Goal: Transaction & Acquisition: Obtain resource

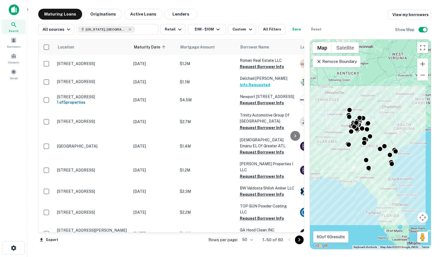
scroll to position [785, 0]
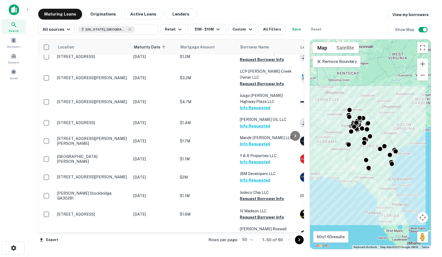
click at [262, 7] on main "Maturing Loans Originations Active Loans Lenders View my borrowers All sources …" at bounding box center [234, 128] width 414 height 257
click at [423, 8] on main "Maturing Loans Originations Active Loans Lenders View my borrowers All sources …" at bounding box center [234, 128] width 414 height 257
click at [301, 240] on icon "Go to next page" at bounding box center [299, 240] width 7 height 7
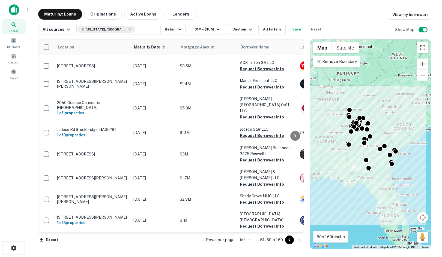
scroll to position [17, 0]
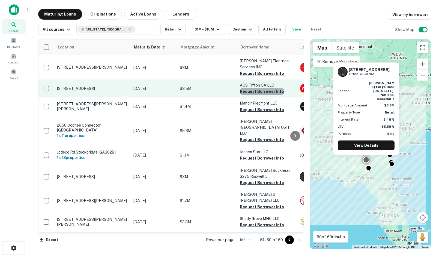
click at [272, 88] on button "Request Borrower Info" at bounding box center [262, 91] width 44 height 7
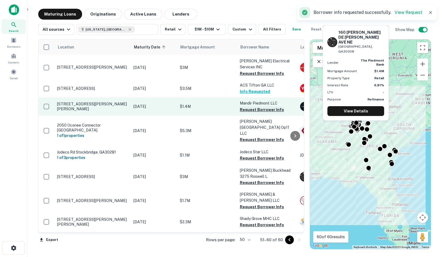
click at [253, 107] on button "Request Borrower Info" at bounding box center [262, 110] width 44 height 7
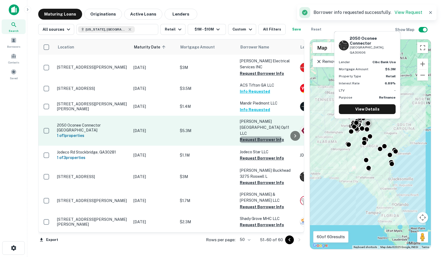
click at [245, 137] on button "Request Borrower Info" at bounding box center [262, 140] width 44 height 7
click at [243, 137] on button "Request Borrower Info" at bounding box center [262, 140] width 44 height 7
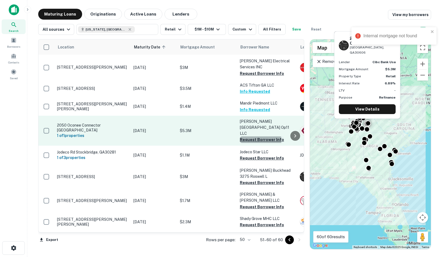
click at [243, 137] on button "Request Borrower Info" at bounding box center [262, 140] width 44 height 7
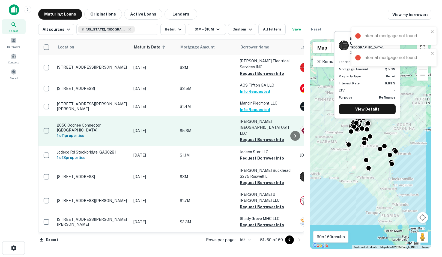
click at [207, 117] on td "$5.3M" at bounding box center [207, 131] width 60 height 30
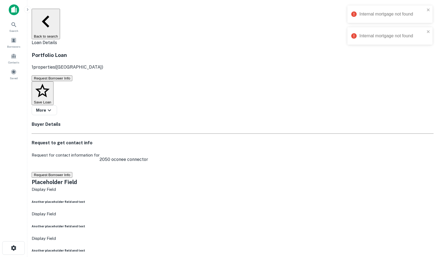
click at [72, 172] on button "Request Borrower Info" at bounding box center [52, 175] width 41 height 6
click at [58, 172] on button "Requesting..." at bounding box center [45, 175] width 26 height 6
click at [72, 172] on button "Request Borrower Info" at bounding box center [52, 175] width 41 height 6
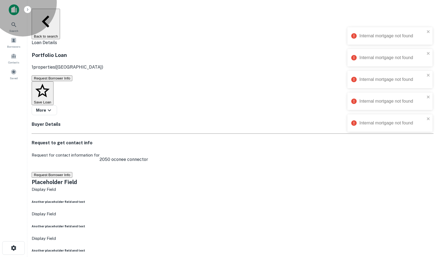
click at [72, 172] on button "Request Borrower Info" at bounding box center [52, 175] width 41 height 6
click at [62, 76] on button "Request Borrower Info" at bounding box center [52, 79] width 41 height 6
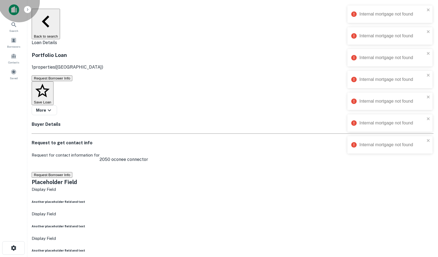
click at [56, 10] on button "Back to search" at bounding box center [46, 24] width 28 height 31
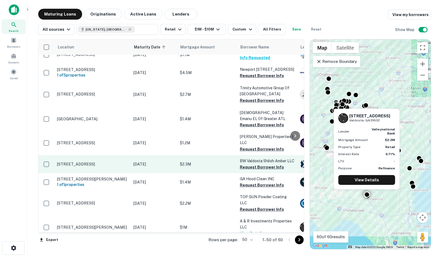
scroll to position [55, 0]
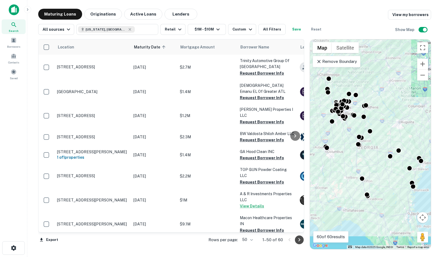
click at [301, 240] on icon "Go to next page" at bounding box center [299, 240] width 7 height 7
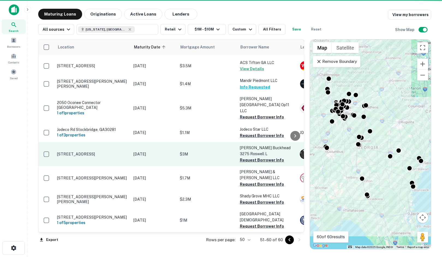
scroll to position [17, 0]
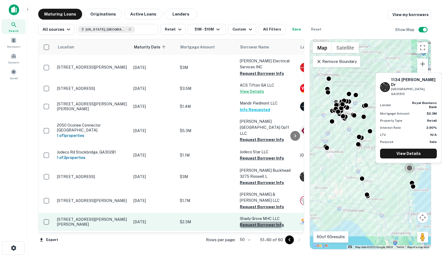
click at [252, 222] on button "Request Borrower Info" at bounding box center [262, 225] width 44 height 7
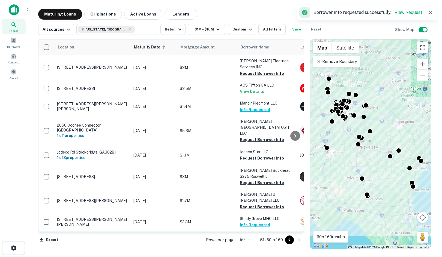
drag, startPoint x: 130, startPoint y: 210, endPoint x: 134, endPoint y: 219, distance: 10.0
click at [20, 75] on div "Saved" at bounding box center [14, 73] width 24 height 12
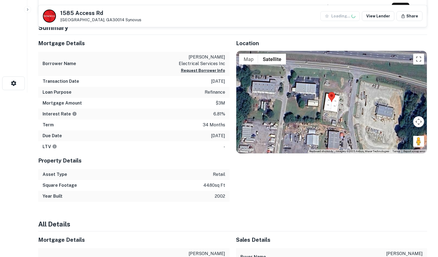
scroll to position [191, 0]
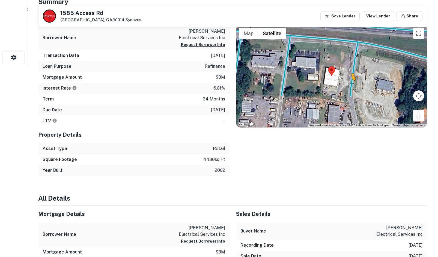
drag, startPoint x: 414, startPoint y: 117, endPoint x: 349, endPoint y: 86, distance: 71.8
click at [349, 86] on div "To activate drag with keyboard, press Alt + Enter. Once in keyboard drag state,…" at bounding box center [331, 76] width 191 height 103
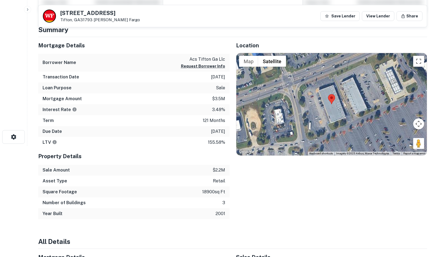
scroll to position [109, 0]
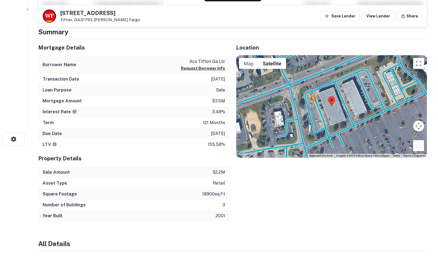
drag, startPoint x: 418, startPoint y: 146, endPoint x: 311, endPoint y: 106, distance: 114.6
click at [311, 106] on div "To activate drag with keyboard, press Alt + Enter. Once in keyboard drag state,…" at bounding box center [331, 106] width 191 height 103
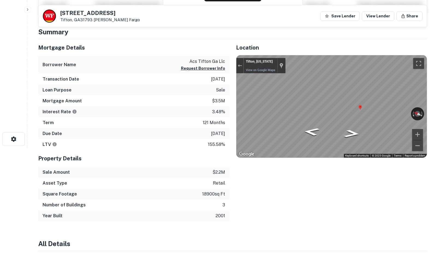
click at [228, 95] on div "Mortgage Details Borrower Name acs tifton ga llc Request Borrower Info Transact…" at bounding box center [229, 130] width 395 height 182
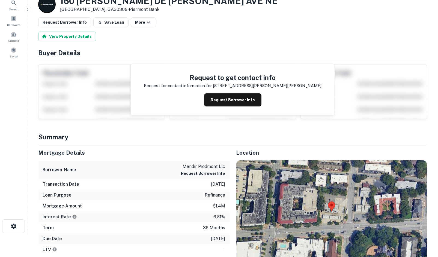
scroll to position [55, 0]
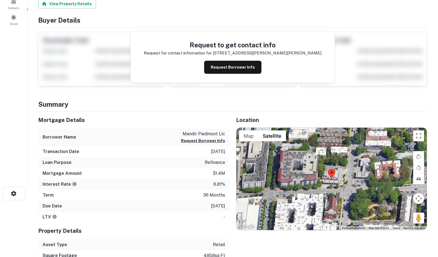
drag, startPoint x: 414, startPoint y: 213, endPoint x: 373, endPoint y: 184, distance: 50.6
click at [373, 184] on div "Map Terrain Satellite Labels Keyboard shortcuts Map Data Map data ©2025 Map dat…" at bounding box center [331, 179] width 191 height 103
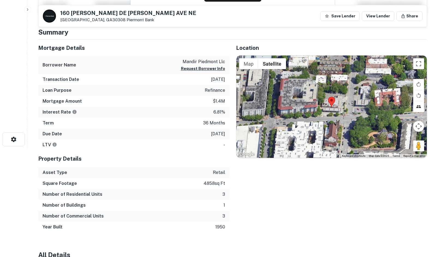
scroll to position [109, 0]
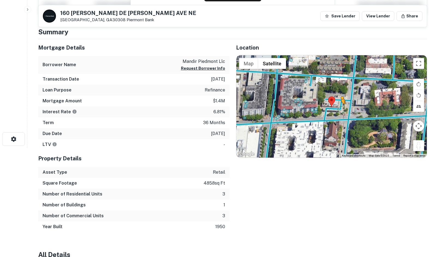
drag, startPoint x: 421, startPoint y: 146, endPoint x: 340, endPoint y: 110, distance: 88.6
click at [340, 110] on div "To activate drag with keyboard, press Alt + Enter. Once in keyboard drag state,…" at bounding box center [331, 106] width 191 height 103
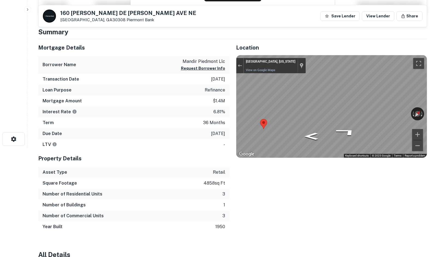
click at [437, 110] on html "Search Borrowers Contacts Saved 160 PONCE DE LEON AVE NE Atlanta, GA30308 Pierm…" at bounding box center [219, 19] width 438 height 257
click at [437, 105] on html "Search Borrowers Contacts Saved 160 PONCE DE LEON AVE NE Atlanta, GA30308 Pierm…" at bounding box center [219, 19] width 438 height 257
drag, startPoint x: 421, startPoint y: 108, endPoint x: 234, endPoint y: 97, distance: 187.1
click at [233, 97] on div "Location ← Move left → Move right ↑ Move up ↓ Move down + Zoom in - Zoom out Ho…" at bounding box center [328, 135] width 198 height 193
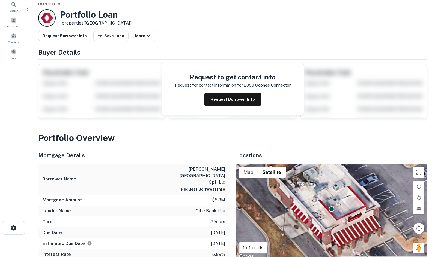
scroll to position [55, 0]
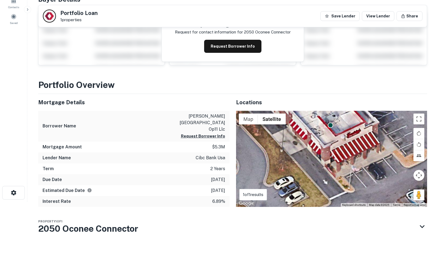
drag, startPoint x: 341, startPoint y: 171, endPoint x: 440, endPoint y: 151, distance: 101.7
click at [340, 135] on div "To activate drag with keyboard, press Alt + Enter. Once in keyboard drag state,…" at bounding box center [331, 159] width 191 height 96
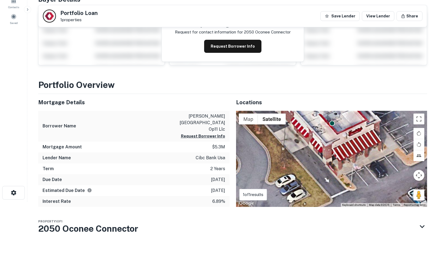
drag, startPoint x: 414, startPoint y: 188, endPoint x: 382, endPoint y: 184, distance: 32.9
click at [382, 184] on div "To navigate, press the arrow keys. To activate drag with keyboard, press Alt + …" at bounding box center [331, 159] width 191 height 96
drag, startPoint x: 418, startPoint y: 189, endPoint x: 369, endPoint y: 182, distance: 49.7
click at [369, 184] on div "To activate drag with keyboard, press Alt + Enter. Once in keyboard drag state,…" at bounding box center [331, 159] width 191 height 96
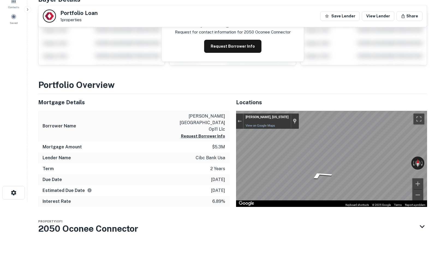
click at [433, 144] on main "Back to search Portfolio Loan 1 properties Save Lender View Lender Share Buyer …" at bounding box center [232, 73] width 410 height 257
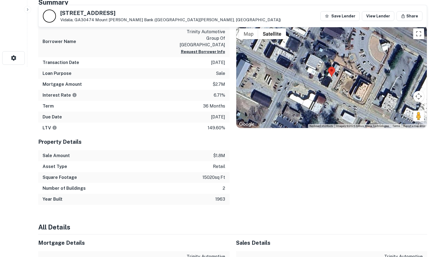
scroll to position [191, 0]
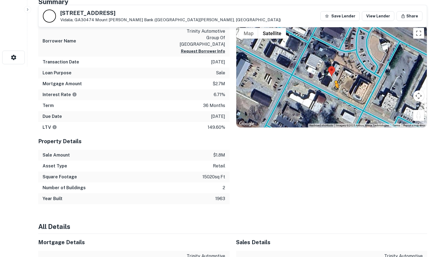
drag, startPoint x: 418, startPoint y: 115, endPoint x: 331, endPoint y: 92, distance: 90.5
click at [331, 92] on div "To activate drag with keyboard, press Alt + Enter. Once in keyboard drag state,…" at bounding box center [331, 76] width 191 height 103
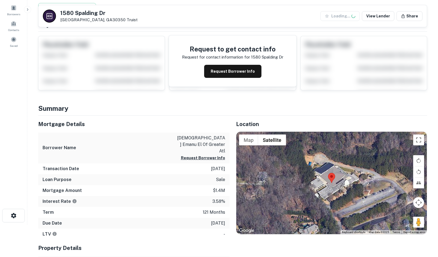
scroll to position [109, 0]
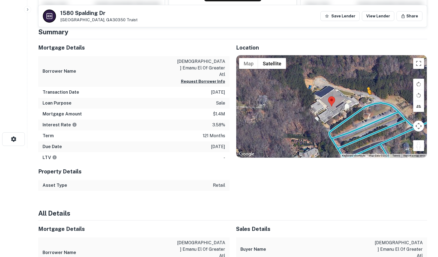
drag, startPoint x: 421, startPoint y: 144, endPoint x: 365, endPoint y: 105, distance: 68.3
click at [365, 105] on div "To activate drag with keyboard, press Alt + Enter. Once in keyboard drag state,…" at bounding box center [331, 106] width 191 height 103
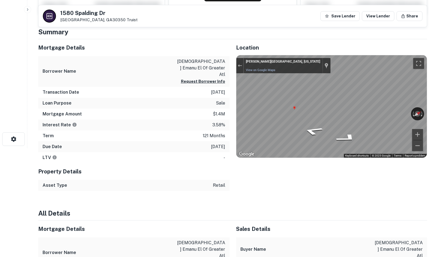
click at [150, 68] on div "Mortgage Details Borrower Name temple emanu el of greater atl Request Borrower …" at bounding box center [229, 115] width 395 height 152
click at [437, 86] on html "Search Borrowers Contacts Saved 1580 Spalding Dr Atlanta, GA30350 Truist Save L…" at bounding box center [219, 19] width 438 height 257
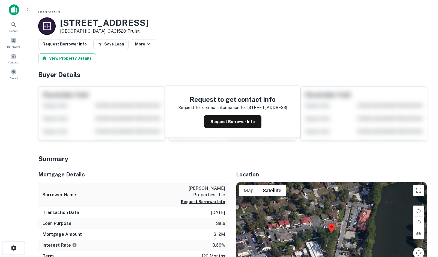
scroll to position [82, 0]
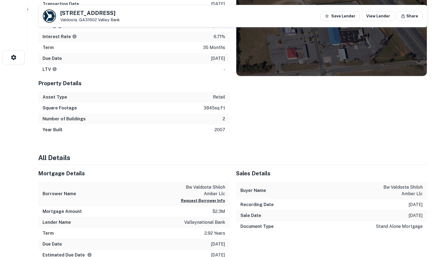
scroll to position [164, 0]
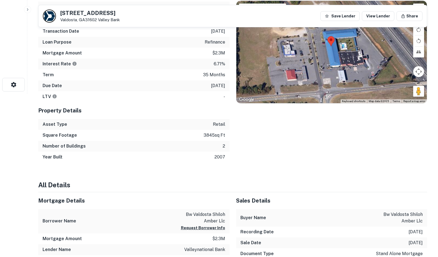
drag, startPoint x: 318, startPoint y: 64, endPoint x: 332, endPoint y: 63, distance: 14.0
click at [332, 63] on div at bounding box center [331, 52] width 191 height 103
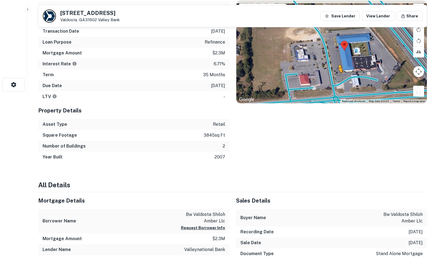
drag, startPoint x: 419, startPoint y: 91, endPoint x: 336, endPoint y: 86, distance: 82.5
click at [336, 86] on div "To activate drag with keyboard, press Alt + Enter. Once in keyboard drag state,…" at bounding box center [331, 52] width 191 height 103
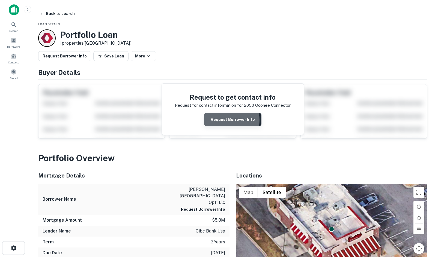
click at [220, 120] on button "Request Borrower Info" at bounding box center [232, 119] width 57 height 13
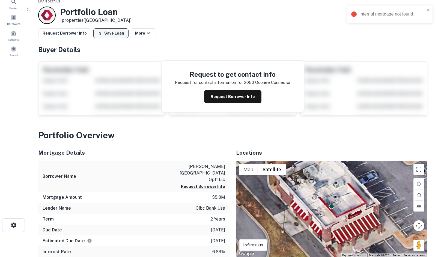
scroll to position [55, 0]
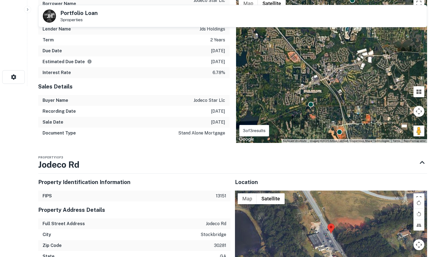
scroll to position [273, 0]
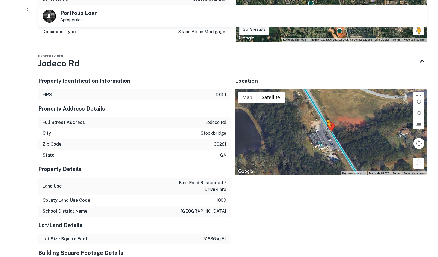
drag, startPoint x: 418, startPoint y: 163, endPoint x: 327, endPoint y: 133, distance: 95.9
click at [327, 133] on div "To activate drag with keyboard, press Alt + Enter. Once in keyboard drag state,…" at bounding box center [331, 132] width 192 height 86
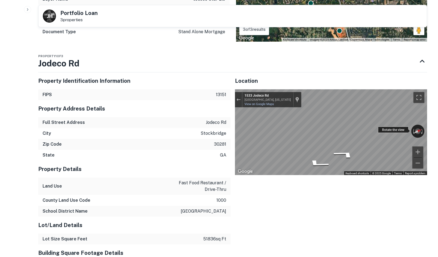
click at [396, 130] on div "← Move left → Move right ↑ Move up ↓ Move down + Zoom in - Zoom out 1533 Jodeco…" at bounding box center [331, 132] width 192 height 86
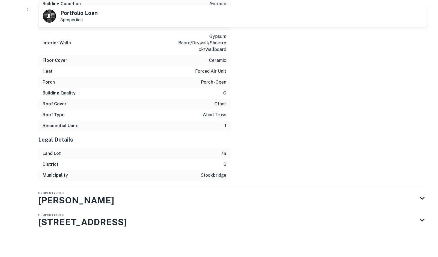
scroll to position [649, 0]
click at [228, 209] on div "Property 3 of 3 2153 Jodeco Rd" at bounding box center [227, 220] width 379 height 22
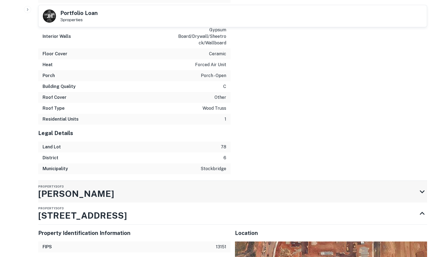
click at [228, 195] on div "Property 2 of 3 Chen Pkwy" at bounding box center [227, 192] width 379 height 22
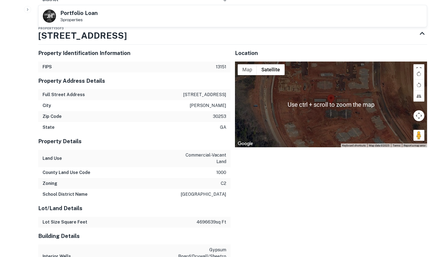
scroll to position [1112, 0]
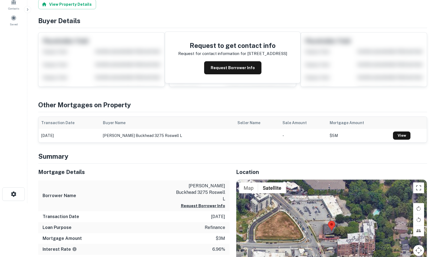
scroll to position [164, 0]
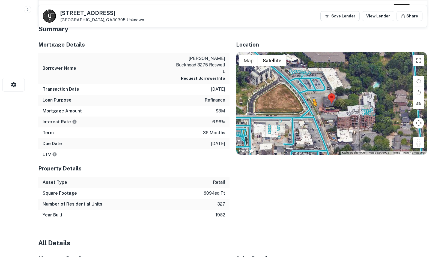
drag, startPoint x: 416, startPoint y: 143, endPoint x: 311, endPoint y: 110, distance: 110.1
click at [311, 110] on div "To activate drag with keyboard, press Alt + Enter. Once in keyboard drag state,…" at bounding box center [331, 103] width 191 height 103
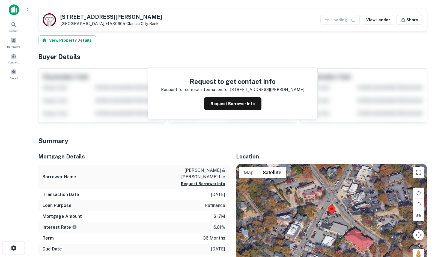
scroll to position [136, 0]
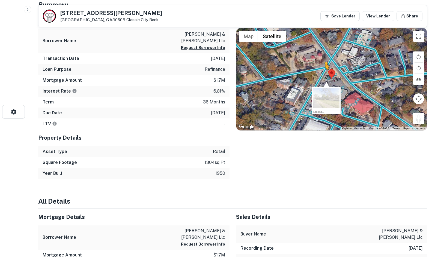
drag, startPoint x: 423, startPoint y: 118, endPoint x: 317, endPoint y: 75, distance: 114.6
click at [317, 76] on div "To activate drag with keyboard, press Alt + Enter. Once in keyboard drag state,…" at bounding box center [331, 79] width 191 height 103
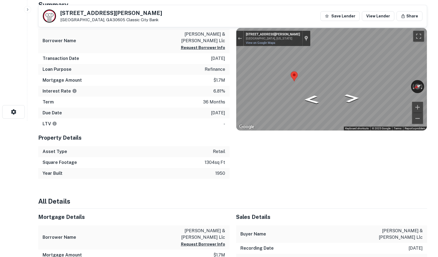
click at [247, 40] on div "← Move left → Move right ↑ Move up ↓ Move down + Zoom in - Zoom out [STREET_ADD…" at bounding box center [331, 79] width 191 height 103
click at [345, 83] on div "Map" at bounding box center [331, 79] width 191 height 103
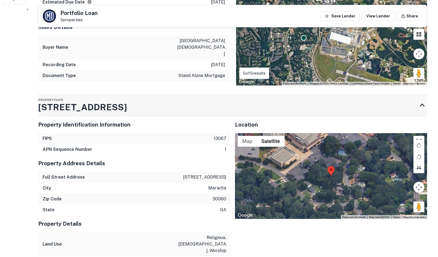
scroll to position [300, 0]
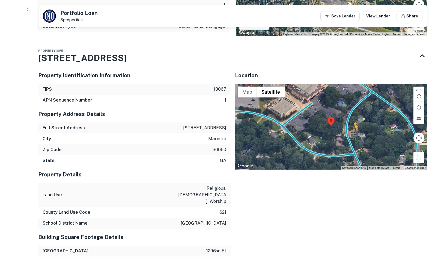
drag, startPoint x: 420, startPoint y: 147, endPoint x: 351, endPoint y: 122, distance: 72.9
click at [351, 122] on div "To activate drag with keyboard, press Alt + Enter. Once in keyboard drag state,…" at bounding box center [331, 127] width 192 height 86
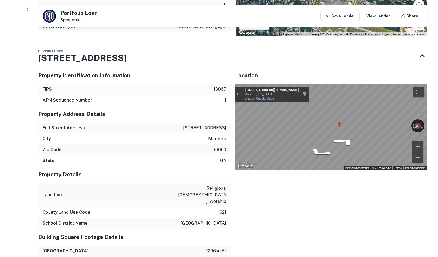
click at [430, 105] on div "Back to search Portfolio Loan 5 properties Save Lender View Lender Share Buyer …" at bounding box center [233, 141] width 402 height 865
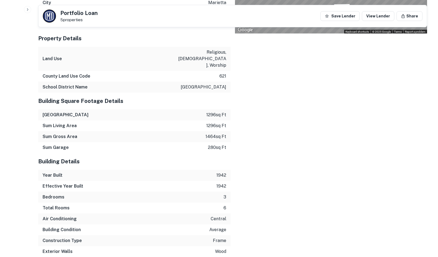
scroll to position [610, 0]
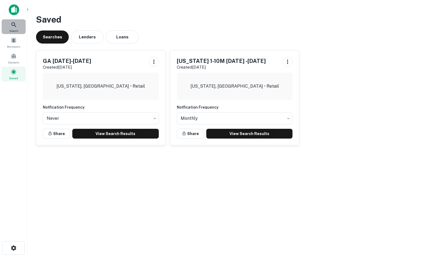
click at [21, 28] on div "Search" at bounding box center [14, 26] width 24 height 15
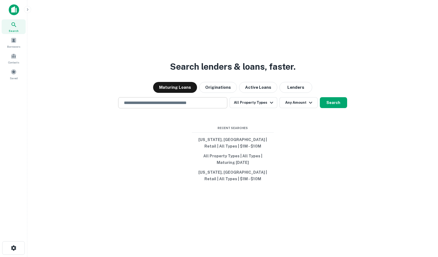
click at [160, 98] on div "​" at bounding box center [172, 102] width 109 height 11
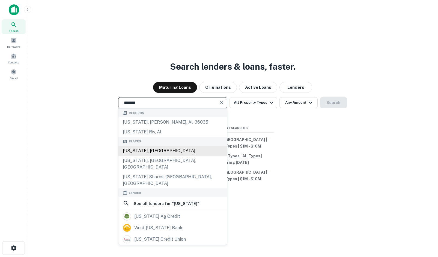
click at [154, 149] on div "Alabama, USA" at bounding box center [172, 151] width 109 height 10
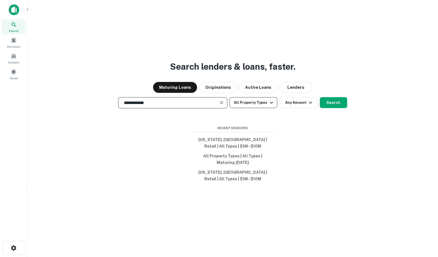
type input "**********"
click at [252, 106] on button "All Property Types" at bounding box center [252, 102] width 47 height 11
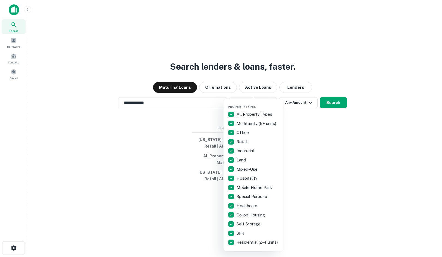
click at [237, 110] on div "All Property Types" at bounding box center [253, 114] width 51 height 9
click at [238, 143] on p "Retail" at bounding box center [242, 142] width 12 height 7
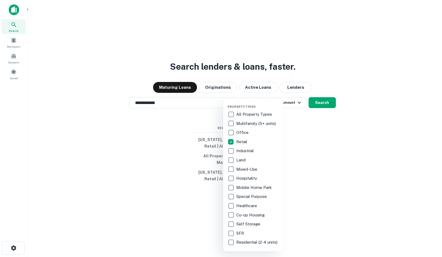
click at [310, 127] on div at bounding box center [221, 128] width 442 height 257
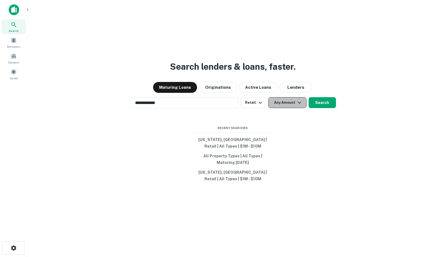
click at [296, 103] on icon "button" at bounding box center [299, 103] width 7 height 7
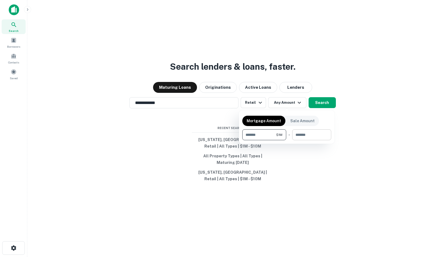
type input "*******"
click at [294, 130] on input "number" at bounding box center [309, 135] width 35 height 11
type input "********"
click at [315, 103] on div at bounding box center [221, 128] width 442 height 257
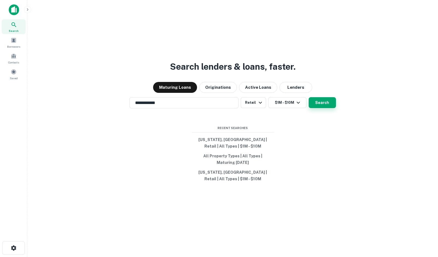
click at [324, 101] on button "Search" at bounding box center [321, 102] width 27 height 11
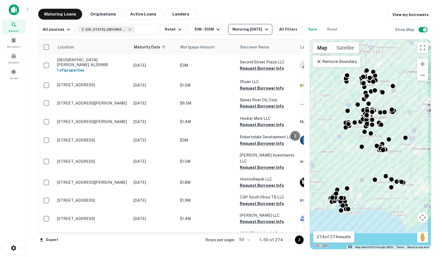
click at [252, 32] on div "Maturing In 1 Year" at bounding box center [250, 29] width 37 height 7
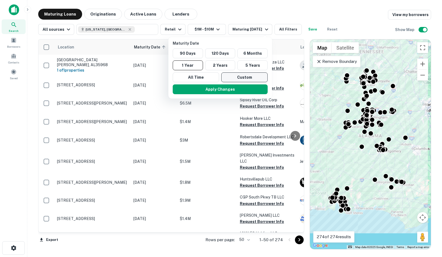
click at [248, 78] on button "Custom" at bounding box center [244, 78] width 46 height 10
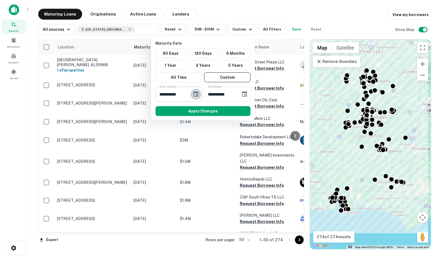
click at [195, 92] on icon "Choose date, selected date is Feb 20, 2025" at bounding box center [195, 93] width 5 height 5
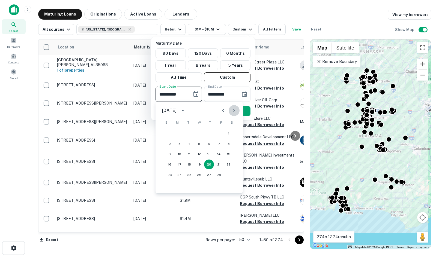
click at [237, 109] on icon "Next month" at bounding box center [234, 110] width 7 height 7
click at [225, 109] on icon "Previous month" at bounding box center [223, 110] width 7 height 7
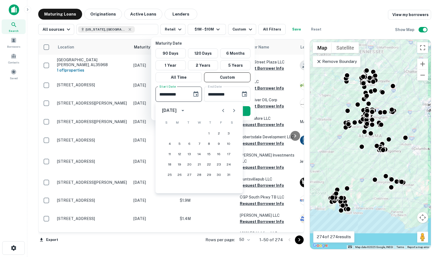
click at [225, 109] on icon "Previous month" at bounding box center [223, 110] width 7 height 7
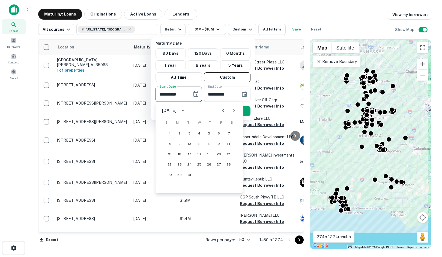
click at [225, 109] on icon "Previous month" at bounding box center [223, 110] width 7 height 7
click at [233, 109] on icon "Next month" at bounding box center [234, 110] width 7 height 7
click at [235, 110] on icon "Next month" at bounding box center [234, 110] width 7 height 7
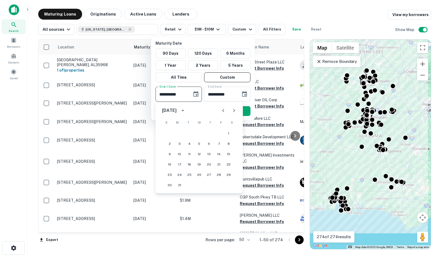
click at [235, 110] on icon "Next month" at bounding box center [234, 110] width 7 height 7
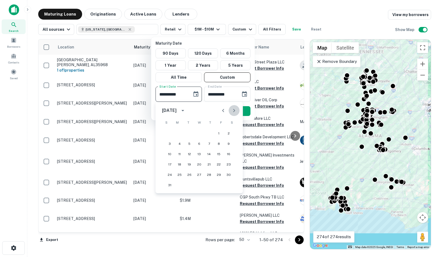
click at [235, 110] on icon "Next month" at bounding box center [234, 110] width 7 height 7
click at [233, 115] on button "Next month" at bounding box center [233, 110] width 11 height 11
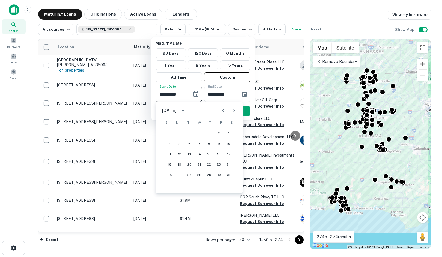
click at [219, 109] on button "Previous month" at bounding box center [223, 110] width 11 height 11
click at [181, 135] on button "1" at bounding box center [179, 134] width 10 height 10
type input "**********"
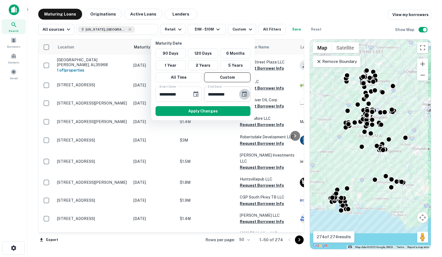
click at [244, 92] on icon "Choose date, selected date is Aug 19, 2025" at bounding box center [244, 93] width 5 height 5
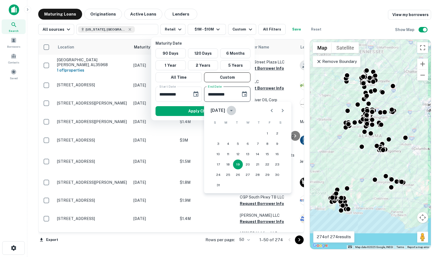
click at [234, 111] on icon "calendar view is open, switch to year view" at bounding box center [231, 110] width 7 height 7
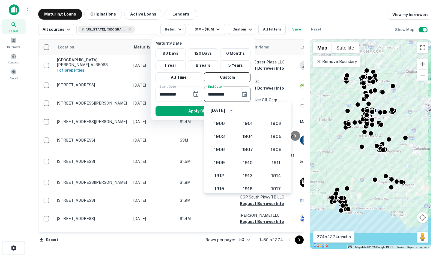
scroll to position [505, 0]
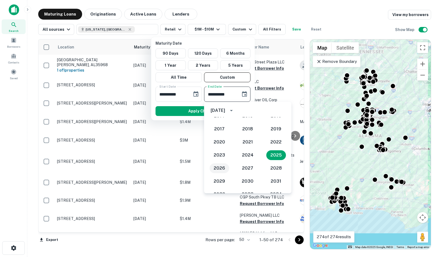
click at [213, 164] on button "2026" at bounding box center [219, 169] width 20 height 10
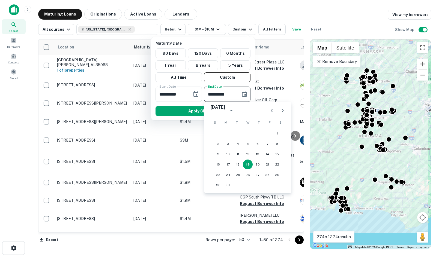
type input "**********"
click at [245, 164] on button "19" at bounding box center [248, 165] width 10 height 10
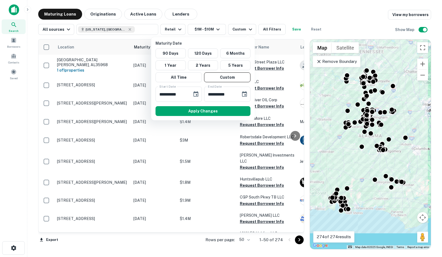
drag, startPoint x: 210, startPoint y: 110, endPoint x: 197, endPoint y: 105, distance: 14.1
click at [210, 110] on button "Apply Changes" at bounding box center [202, 111] width 95 height 10
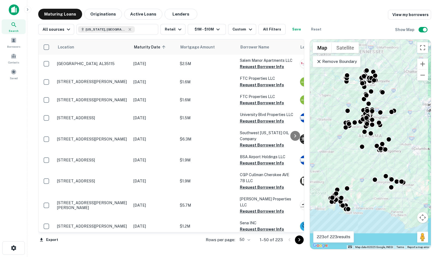
click at [293, 26] on button "Save" at bounding box center [296, 29] width 17 height 11
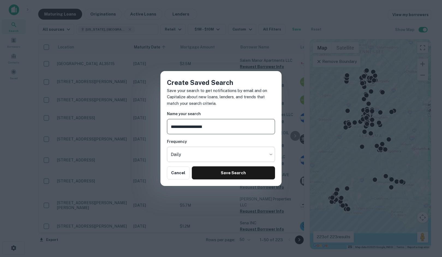
type input "**********"
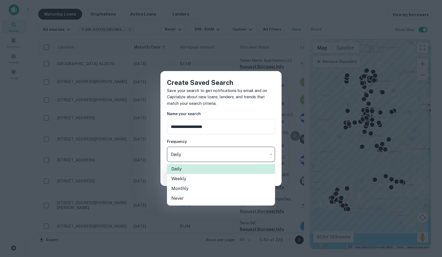
click at [234, 152] on body "Search Borrowers Contacts Saved Maturing Loans Originations Active Loans Lender…" at bounding box center [221, 128] width 442 height 257
click at [223, 196] on li "Never" at bounding box center [221, 199] width 108 height 10
type input "*****"
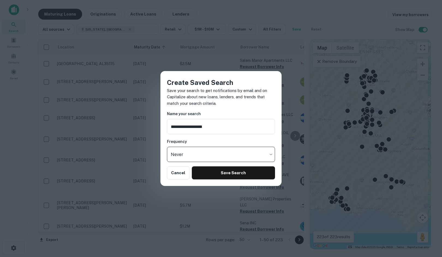
click at [236, 183] on div "**********" at bounding box center [220, 128] width 121 height 115
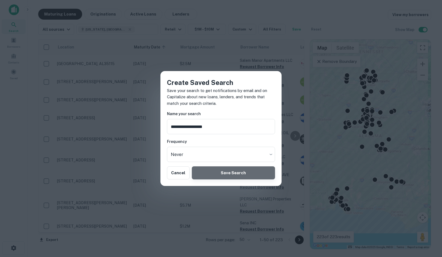
click at [237, 175] on button "Save Search" at bounding box center [233, 173] width 83 height 13
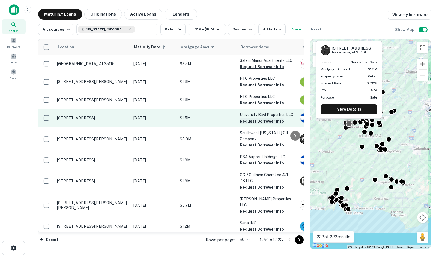
click at [261, 122] on button "Request Borrower Info" at bounding box center [262, 121] width 44 height 7
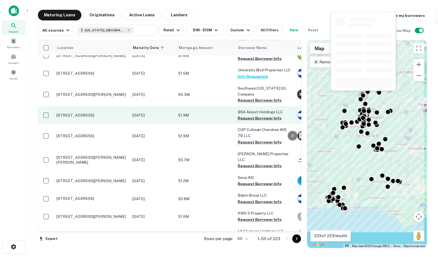
scroll to position [82, 0]
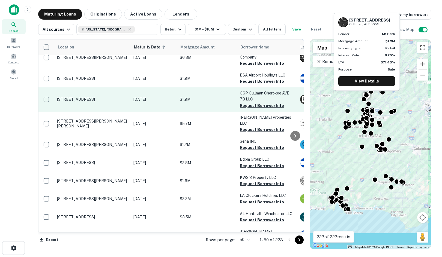
drag, startPoint x: 80, startPoint y: 95, endPoint x: 105, endPoint y: 98, distance: 25.0
click at [105, 98] on p "1717 Cherokee Ave Sw Cullman, AL35055" at bounding box center [92, 99] width 71 height 5
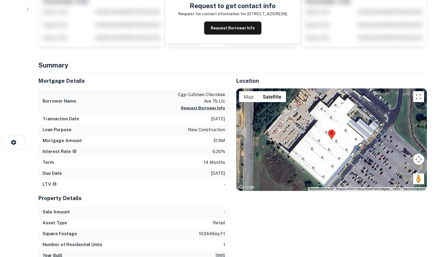
scroll to position [136, 0]
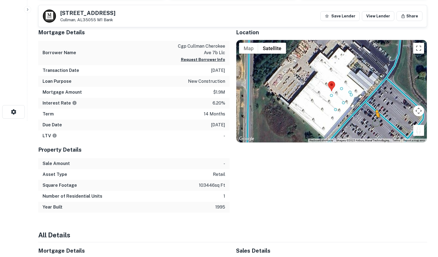
drag, startPoint x: 417, startPoint y: 132, endPoint x: 373, endPoint y: 121, distance: 45.2
click at [373, 121] on div "To activate drag with keyboard, press Alt + Enter. Once in keyboard drag state,…" at bounding box center [331, 91] width 191 height 103
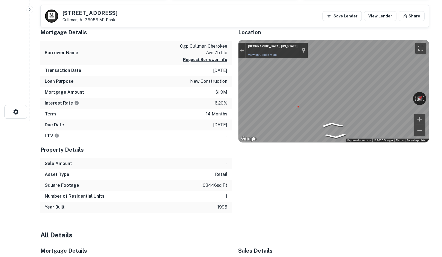
scroll to position [0, 0]
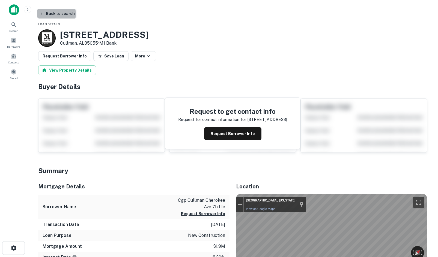
click at [55, 14] on button "Back to search" at bounding box center [57, 14] width 40 height 10
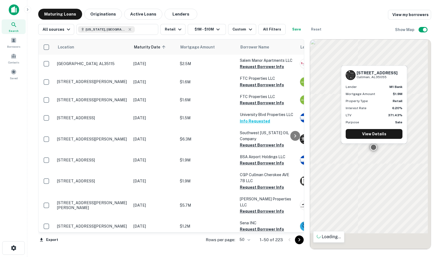
scroll to position [82, 0]
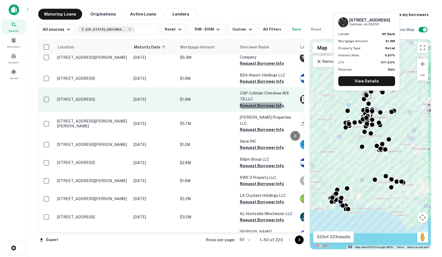
click at [250, 103] on button "Request Borrower Info" at bounding box center [262, 106] width 44 height 7
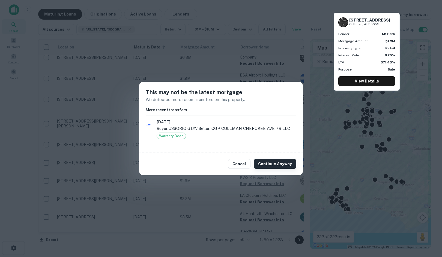
click at [267, 161] on button "Continue Anyway" at bounding box center [275, 164] width 43 height 10
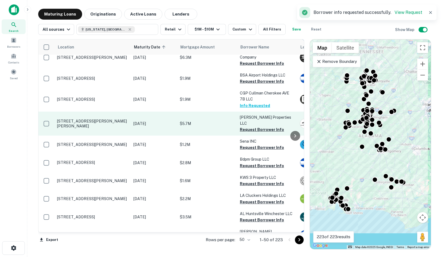
scroll to position [109, 0]
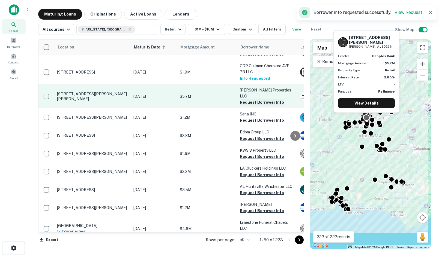
click at [245, 99] on button "Request Borrower Info" at bounding box center [262, 102] width 44 height 7
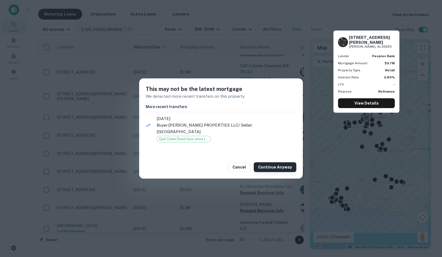
drag, startPoint x: 284, startPoint y: 162, endPoint x: 278, endPoint y: 161, distance: 6.5
click at [284, 162] on button "Continue Anyway" at bounding box center [275, 167] width 43 height 10
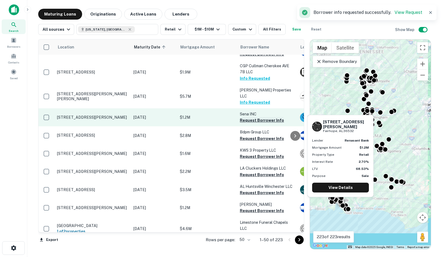
click at [258, 117] on button "Request Borrower Info" at bounding box center [262, 120] width 44 height 7
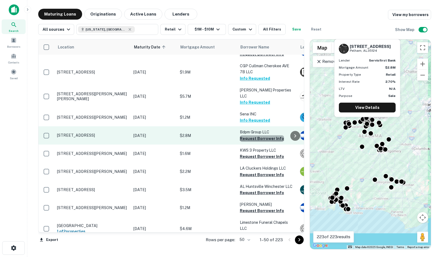
click at [261, 136] on button "Request Borrower Info" at bounding box center [262, 139] width 44 height 7
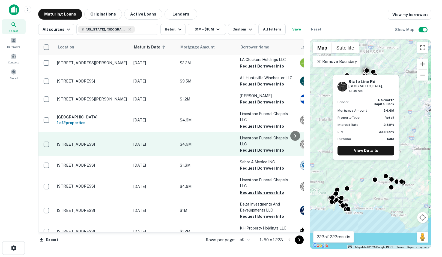
scroll to position [218, 0]
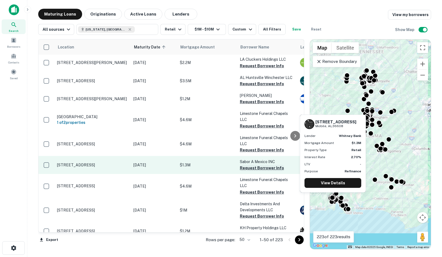
click at [245, 165] on button "Request Borrower Info" at bounding box center [262, 168] width 44 height 7
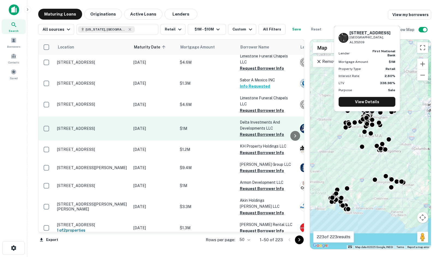
scroll to position [327, 0]
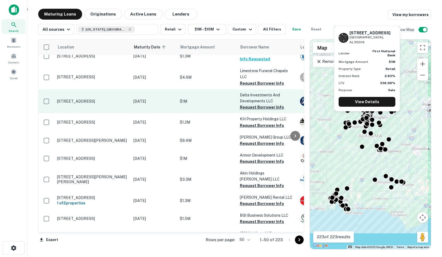
click at [251, 104] on button "Request Borrower Info" at bounding box center [262, 107] width 44 height 7
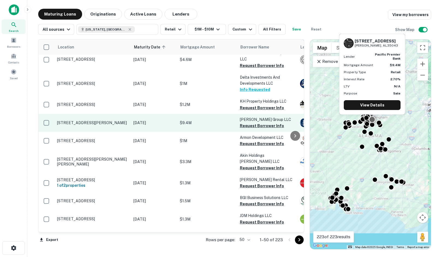
scroll to position [354, 0]
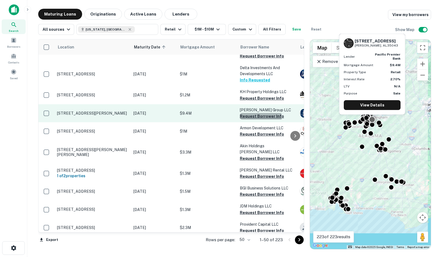
click at [248, 113] on button "Request Borrower Info" at bounding box center [262, 116] width 44 height 7
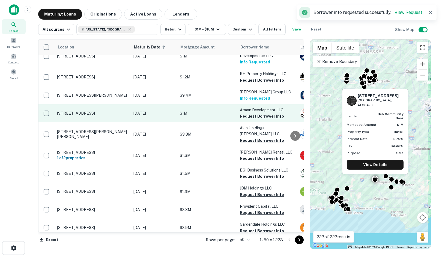
scroll to position [382, 0]
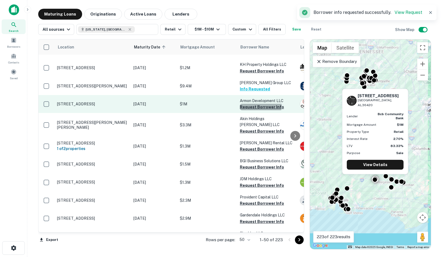
click at [257, 104] on button "Request Borrower Info" at bounding box center [262, 107] width 44 height 7
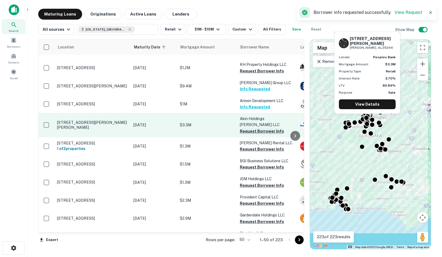
click at [245, 128] on button "Request Borrower Info" at bounding box center [262, 131] width 44 height 7
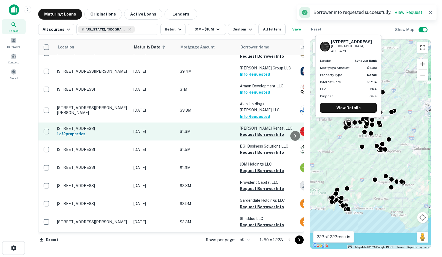
scroll to position [409, 0]
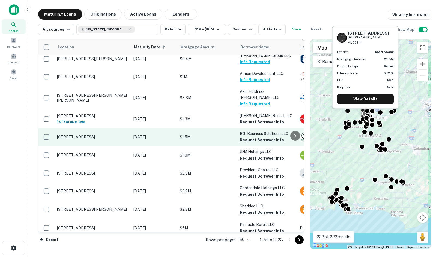
click at [243, 131] on p "BGI Business Solutions LLC" at bounding box center [267, 134] width 55 height 6
click at [264, 137] on button "Request Borrower Info" at bounding box center [262, 140] width 44 height 7
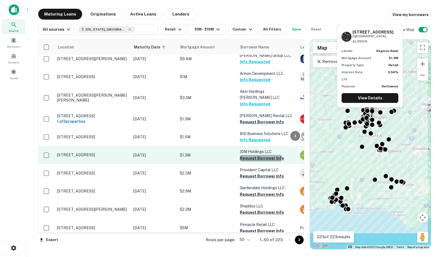
click at [244, 155] on button "Request Borrower Info" at bounding box center [262, 158] width 44 height 7
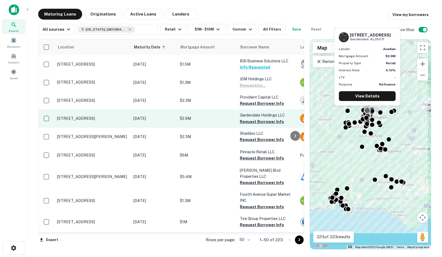
scroll to position [491, 0]
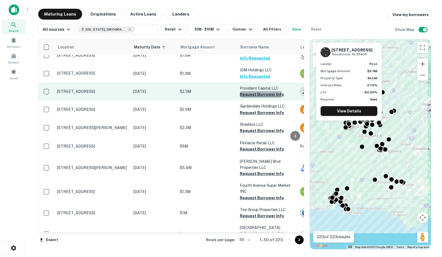
click at [245, 91] on button "Request Borrower Info" at bounding box center [262, 94] width 44 height 7
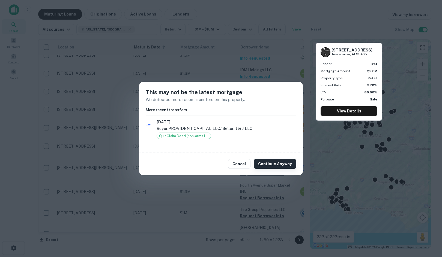
click at [274, 167] on button "Continue Anyway" at bounding box center [275, 164] width 43 height 10
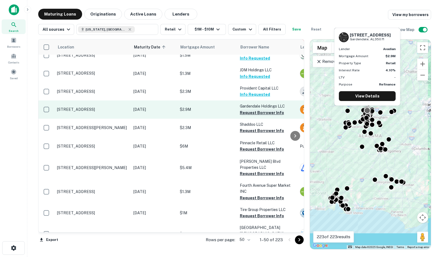
click at [255, 110] on button "Request Borrower Info" at bounding box center [262, 113] width 44 height 7
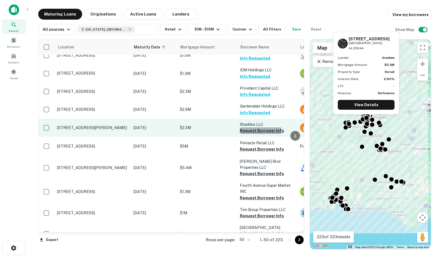
click at [246, 128] on button "Request Borrower Info" at bounding box center [262, 131] width 44 height 7
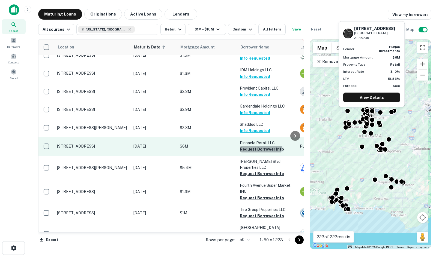
click at [258, 146] on button "Request Borrower Info" at bounding box center [262, 149] width 44 height 7
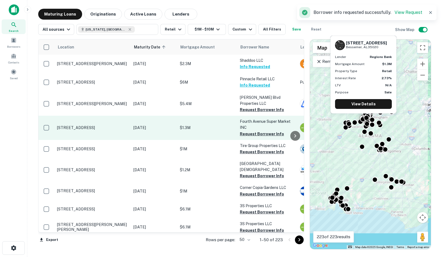
scroll to position [573, 0]
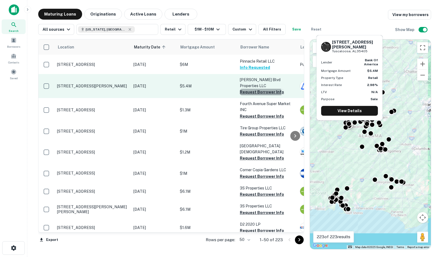
click at [249, 89] on button "Request Borrower Info" at bounding box center [262, 92] width 44 height 7
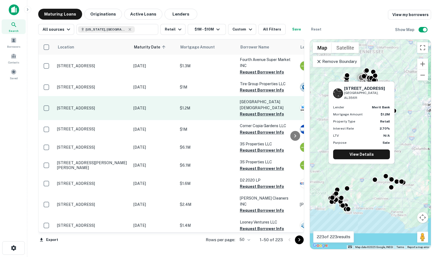
scroll to position [600, 0]
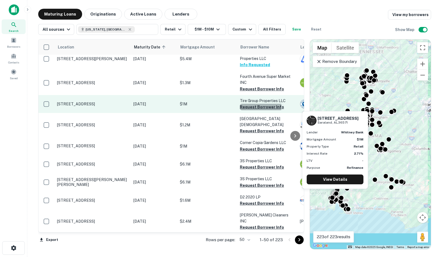
click at [242, 104] on button "Request Borrower Info" at bounding box center [262, 107] width 44 height 7
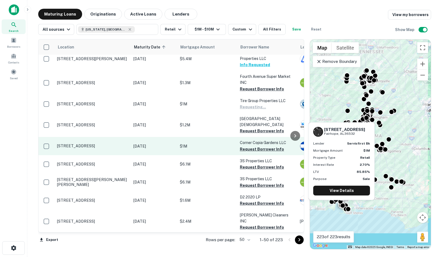
scroll to position [627, 0]
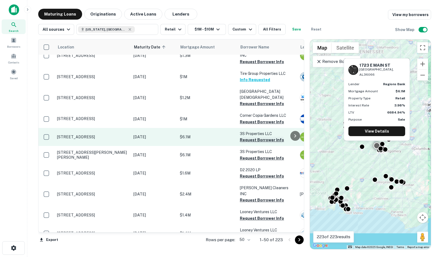
click at [277, 137] on button "Request Borrower Info" at bounding box center [262, 140] width 44 height 7
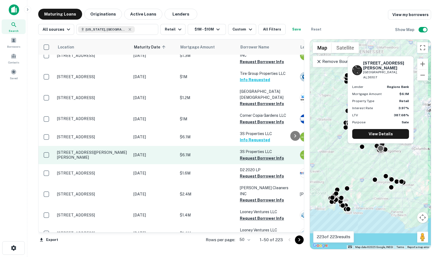
click at [250, 155] on button "Request Borrower Info" at bounding box center [262, 158] width 44 height 7
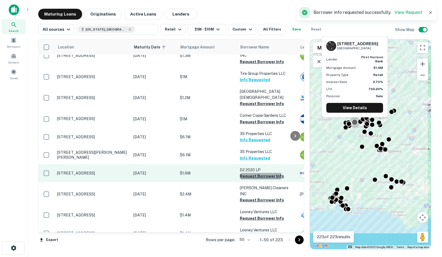
click at [252, 173] on button "Request Borrower Info" at bounding box center [262, 176] width 44 height 7
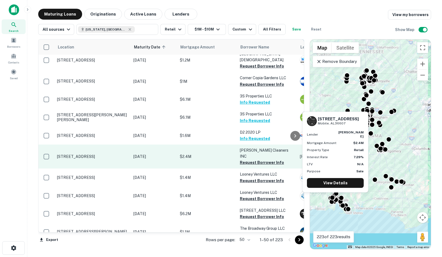
scroll to position [682, 0]
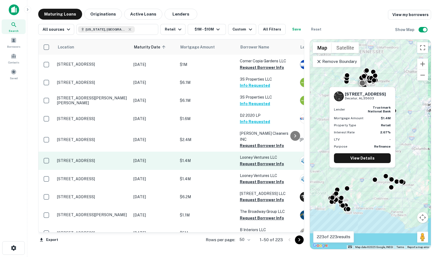
drag, startPoint x: 124, startPoint y: 149, endPoint x: 124, endPoint y: 141, distance: 8.2
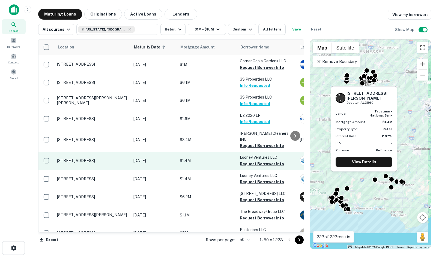
click at [246, 155] on p "Looney Ventures LLC" at bounding box center [267, 158] width 55 height 6
click at [246, 161] on button "Request Borrower Info" at bounding box center [262, 164] width 44 height 7
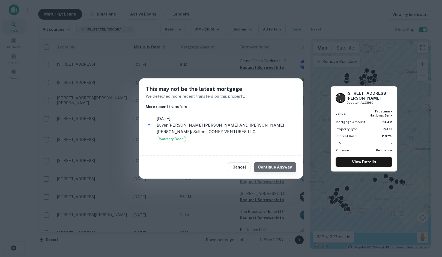
click at [278, 169] on button "Continue Anyway" at bounding box center [275, 167] width 43 height 10
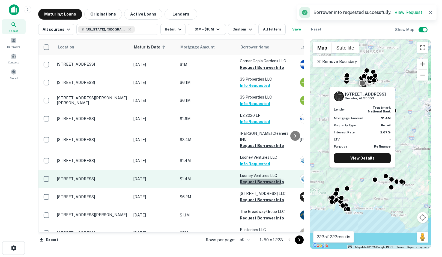
click at [248, 179] on button "Request Borrower Info" at bounding box center [262, 182] width 44 height 7
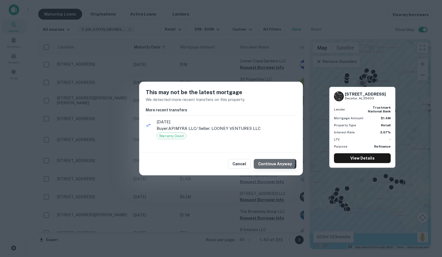
click at [270, 162] on button "Continue Anyway" at bounding box center [275, 164] width 43 height 10
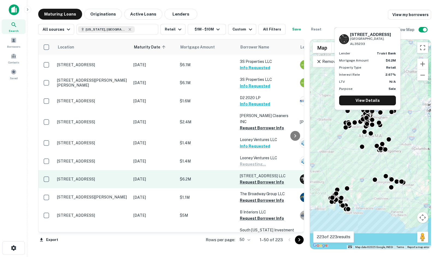
scroll to position [709, 0]
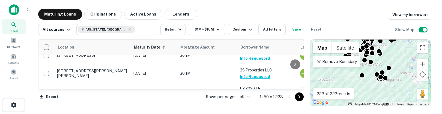
click at [432, 11] on div "Maturing Loans Originations Active Loans Lenders View my borrowers All sources …" at bounding box center [235, 58] width 406 height 98
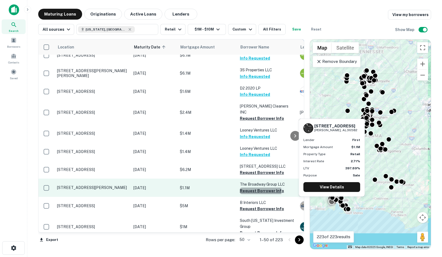
click at [243, 188] on button "Request Borrower Info" at bounding box center [262, 191] width 44 height 7
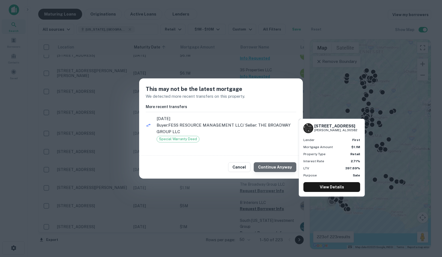
click at [280, 165] on button "Continue Anyway" at bounding box center [275, 167] width 43 height 10
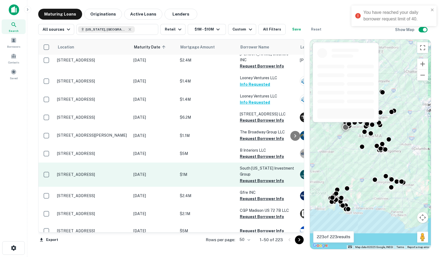
scroll to position [763, 0]
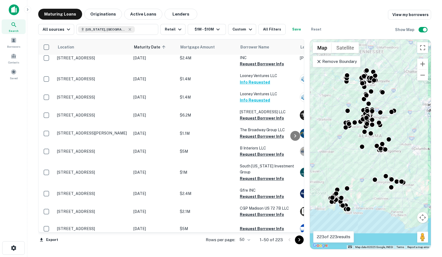
click at [5, 99] on div "Search Borrowers Contacts Saved" at bounding box center [13, 120] width 27 height 240
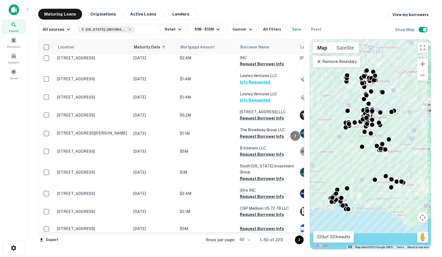
click at [5, 99] on div "Search Borrowers Contacts Saved" at bounding box center [13, 120] width 27 height 240
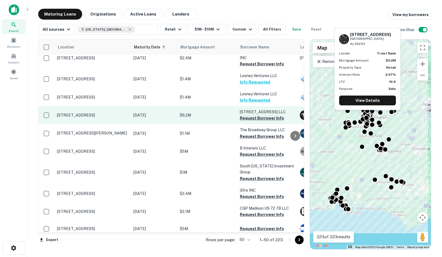
click at [278, 115] on button "Request Borrower Info" at bounding box center [262, 118] width 44 height 7
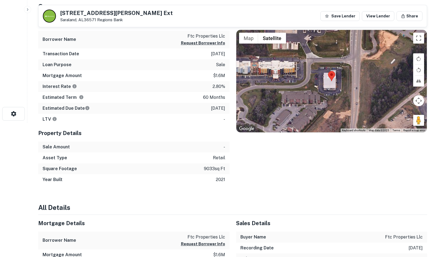
scroll to position [136, 0]
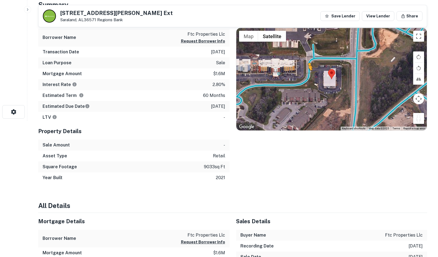
drag, startPoint x: 418, startPoint y: 119, endPoint x: 308, endPoint y: 76, distance: 118.0
click at [308, 76] on div "To activate drag with keyboard, press Alt + Enter. Once in keyboard drag state,…" at bounding box center [331, 79] width 191 height 103
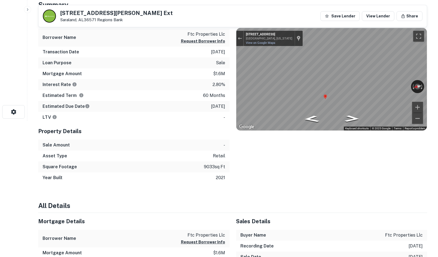
click at [229, 72] on div "Location ← Move left → Move right ↑ Move up ↓ Move down + Zoom in - Zoom out Ho…" at bounding box center [328, 97] width 198 height 171
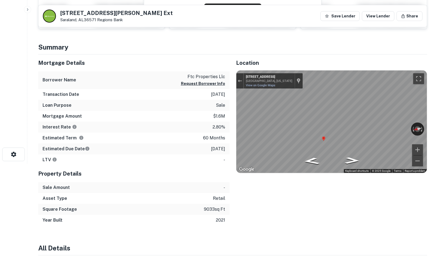
scroll to position [0, 0]
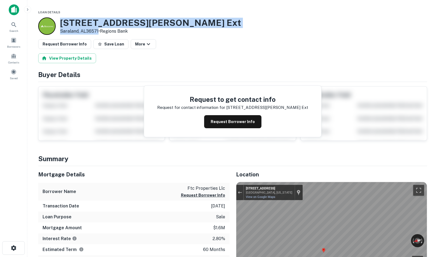
drag, startPoint x: 56, startPoint y: 19, endPoint x: 98, endPoint y: 32, distance: 44.0
click at [98, 32] on div "1825 Shelton Beach Road Ext Saraland, AL36571 • Regions Bank" at bounding box center [139, 25] width 203 height 17
copy div "1825 Shelton Beach Road Ext Saraland, AL36571"
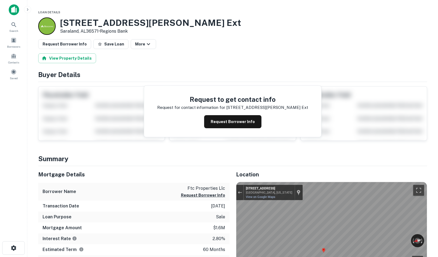
drag, startPoint x: 46, startPoint y: 15, endPoint x: 39, endPoint y: 10, distance: 8.4
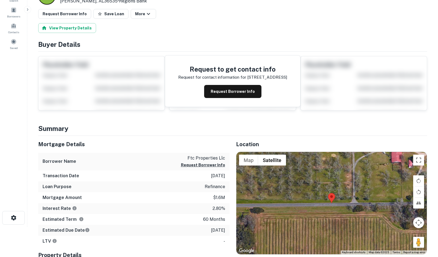
scroll to position [27, 0]
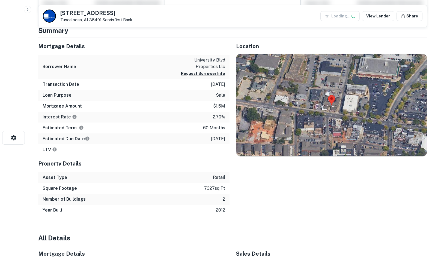
scroll to position [82, 0]
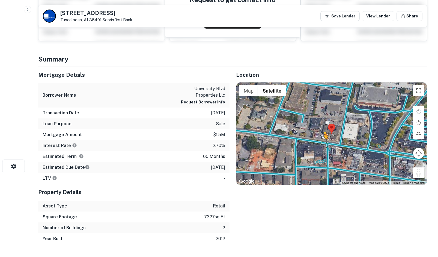
drag, startPoint x: 418, startPoint y: 172, endPoint x: 323, endPoint y: 144, distance: 98.4
click at [323, 144] on div "To activate drag with keyboard, press Alt + Enter. Once in keyboard drag state,…" at bounding box center [331, 134] width 191 height 103
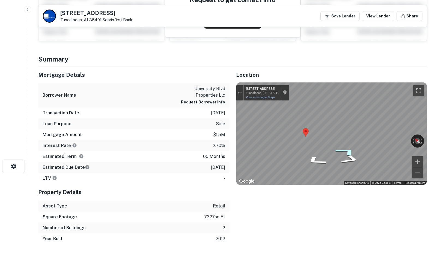
click at [349, 151] on icon "Go East, University Blvd" at bounding box center [346, 152] width 40 height 14
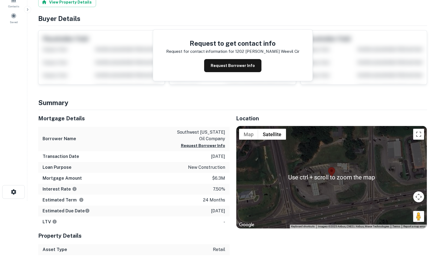
scroll to position [82, 0]
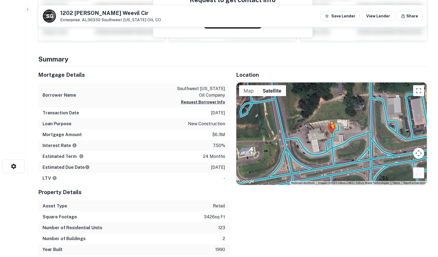
drag, startPoint x: 418, startPoint y: 174, endPoint x: 329, endPoint y: 133, distance: 97.7
click at [329, 133] on div "To activate drag with keyboard, press Alt + Enter. Once in keyboard drag state,…" at bounding box center [331, 134] width 191 height 103
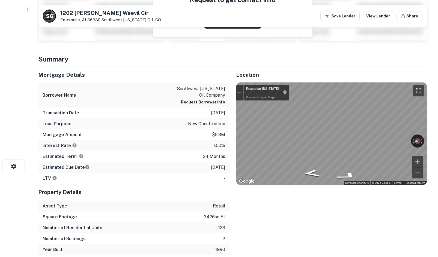
click at [437, 147] on html "Search Borrowers Contacts Saved S G [GEOGRAPHIC_DATA][PERSON_NAME][US_STATE] OI…" at bounding box center [219, 46] width 438 height 257
click at [437, 141] on html "Search Borrowers Contacts Saved S G [GEOGRAPHIC_DATA][PERSON_NAME][US_STATE] OI…" at bounding box center [219, 46] width 438 height 257
click at [222, 146] on div "Mortgage Details Borrower Name southwest [US_STATE] oil company Request Borrowe…" at bounding box center [229, 161] width 395 height 189
click at [177, 147] on div "Mortgage Details Borrower Name southwest [US_STATE] oil company Request Borrowe…" at bounding box center [229, 161] width 395 height 189
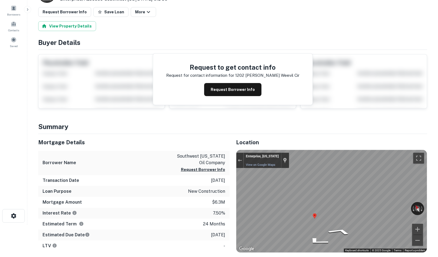
scroll to position [0, 0]
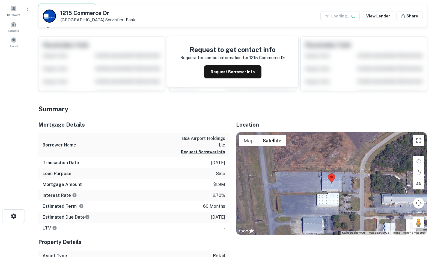
scroll to position [109, 0]
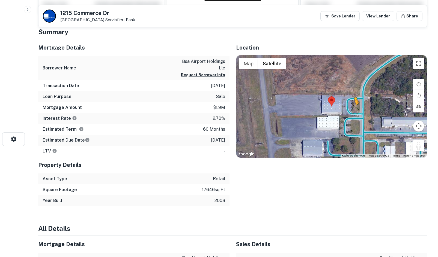
drag, startPoint x: 418, startPoint y: 146, endPoint x: 354, endPoint y: 110, distance: 73.7
click at [354, 110] on div "To activate drag with keyboard, press Alt + Enter. Once in keyboard drag state,…" at bounding box center [331, 106] width 191 height 103
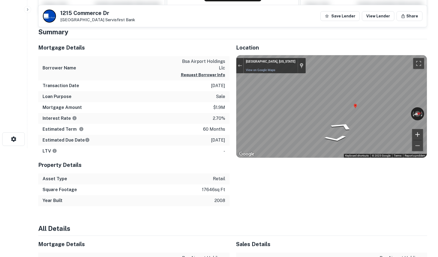
click at [419, 130] on button "Zoom in" at bounding box center [417, 134] width 11 height 11
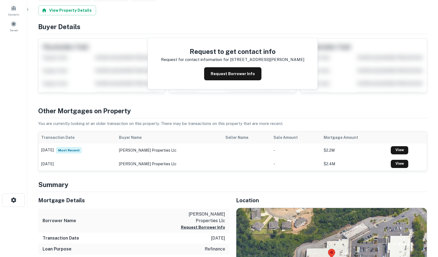
scroll to position [164, 0]
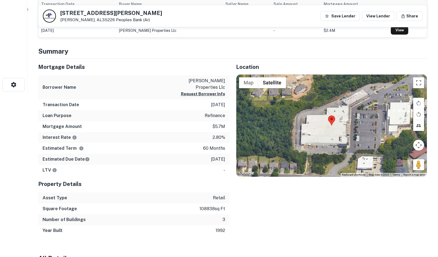
drag, startPoint x: 419, startPoint y: 159, endPoint x: 383, endPoint y: 143, distance: 39.5
click at [374, 131] on div "Map Terrain Satellite Labels Keyboard shortcuts Map Data Map data ©2025 Map dat…" at bounding box center [331, 126] width 191 height 103
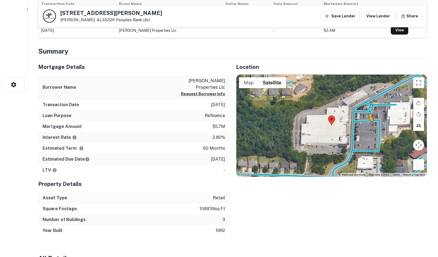
drag, startPoint x: 416, startPoint y: 166, endPoint x: 356, endPoint y: 125, distance: 72.1
click at [356, 125] on div "To activate drag with keyboard, press Alt + Enter. Once in keyboard drag state,…" at bounding box center [331, 126] width 191 height 103
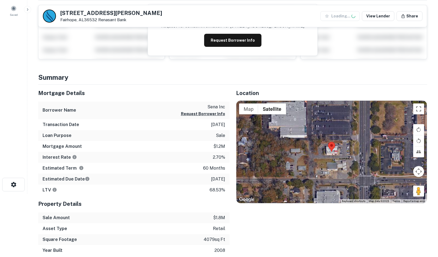
scroll to position [82, 0]
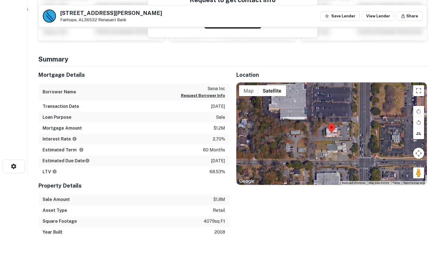
click at [424, 174] on div at bounding box center [331, 134] width 191 height 103
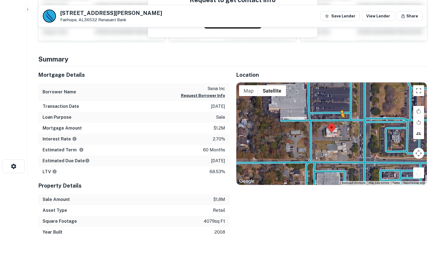
drag, startPoint x: 417, startPoint y: 173, endPoint x: 341, endPoint y: 124, distance: 91.0
click at [341, 124] on div "To activate drag with keyboard, press Alt + Enter. Once in keyboard drag state,…" at bounding box center [331, 134] width 191 height 103
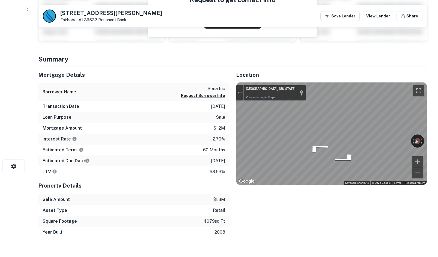
click at [437, 110] on html "Search Borrowers Contacts Saved 51 GREENO RD N Fairhope, AL36532 Renasant Bank …" at bounding box center [219, 46] width 438 height 257
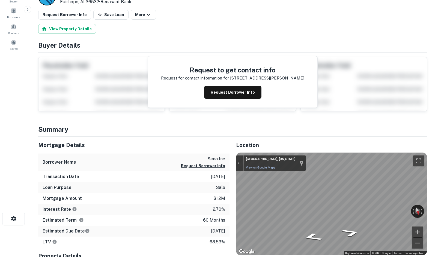
scroll to position [0, 0]
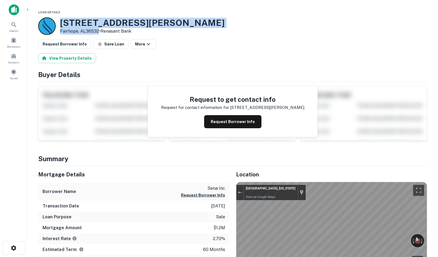
drag, startPoint x: 61, startPoint y: 23, endPoint x: 99, endPoint y: 29, distance: 39.3
click at [99, 29] on div "51 GREENO RD N Fairhope, AL36532 • Renasant Bank" at bounding box center [142, 26] width 164 height 17
copy div "51 GREENO RD N Fairhope, AL36532"
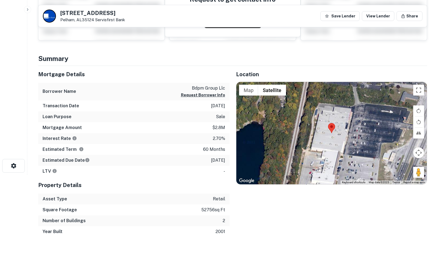
scroll to position [82, 0]
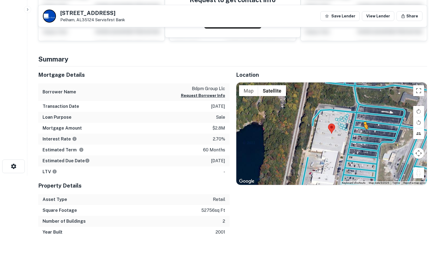
drag, startPoint x: 418, startPoint y: 172, endPoint x: 358, endPoint y: 133, distance: 70.9
click at [358, 133] on div "To activate drag with keyboard, press Alt + Enter. Once in keyboard drag state,…" at bounding box center [331, 134] width 191 height 103
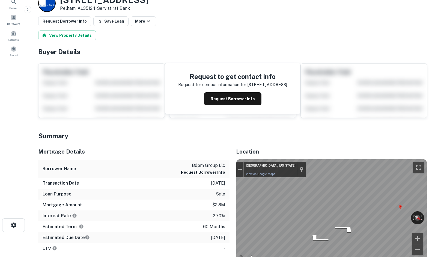
scroll to position [0, 0]
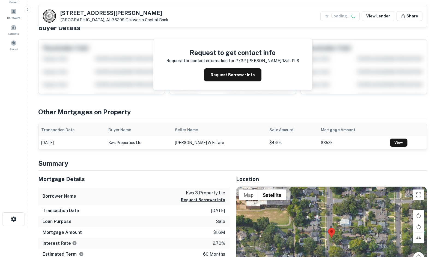
scroll to position [109, 0]
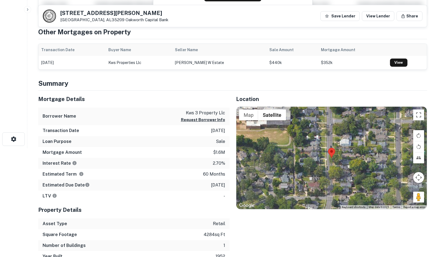
drag, startPoint x: 413, startPoint y: 197, endPoint x: 356, endPoint y: 164, distance: 65.6
click at [349, 164] on div "Map Terrain Satellite Labels Keyboard shortcuts Map Data Map data ©2025 Map dat…" at bounding box center [331, 158] width 191 height 103
drag, startPoint x: 415, startPoint y: 197, endPoint x: 330, endPoint y: 158, distance: 93.3
click at [330, 158] on div "Map Terrain Satellite Labels Keyboard shortcuts Map Data Map data ©2025 Map dat…" at bounding box center [331, 158] width 191 height 103
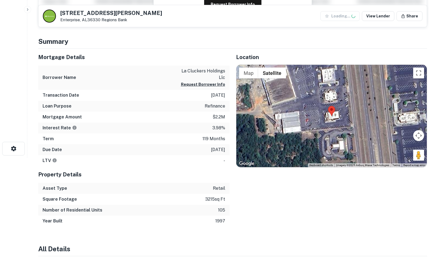
scroll to position [136, 0]
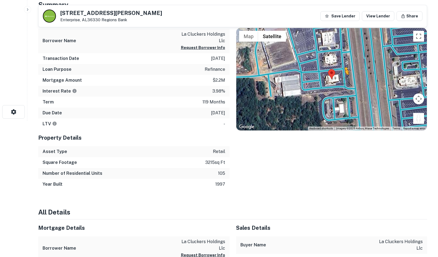
drag, startPoint x: 417, startPoint y: 118, endPoint x: 342, endPoint y: 78, distance: 85.0
click at [342, 78] on div "To activate drag with keyboard, press Alt + Enter. Once in keyboard drag state,…" at bounding box center [331, 79] width 191 height 103
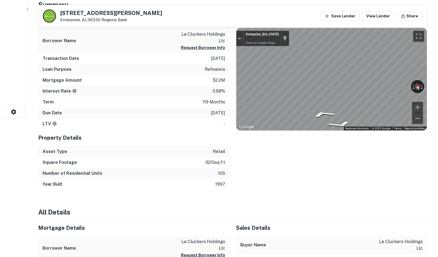
click at [216, 85] on div "Mortgage Details Borrower Name la cluckers holdings llc Request Borrower Info T…" at bounding box center [229, 101] width 395 height 178
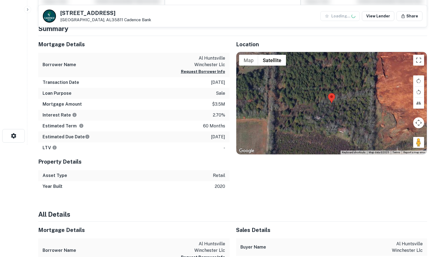
scroll to position [136, 0]
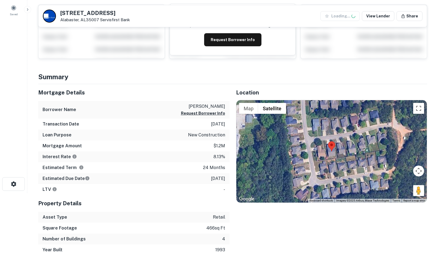
scroll to position [82, 0]
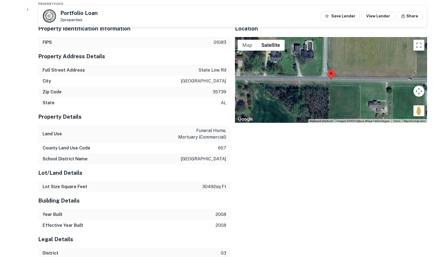
scroll to position [455, 0]
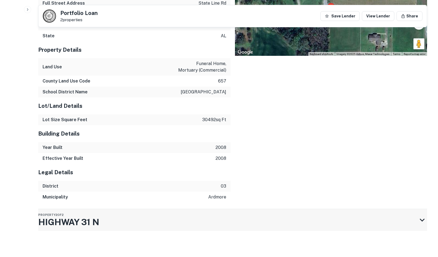
click at [207, 215] on div "Property 2 of 2 HIGHWAY 31 N" at bounding box center [227, 220] width 379 height 22
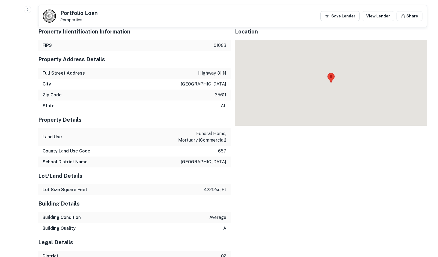
scroll to position [661, 0]
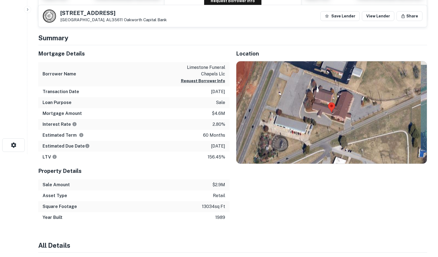
scroll to position [109, 0]
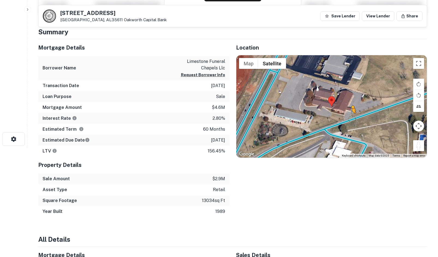
drag, startPoint x: 416, startPoint y: 142, endPoint x: 350, endPoint y: 117, distance: 70.8
click at [350, 117] on div "To activate drag with keyboard, press Alt + Enter. Once in keyboard drag state,…" at bounding box center [331, 106] width 191 height 103
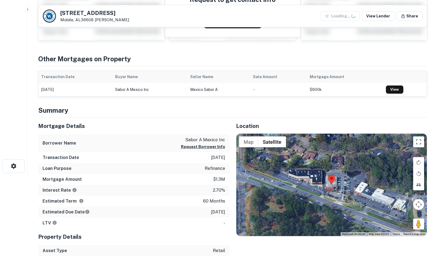
scroll to position [136, 0]
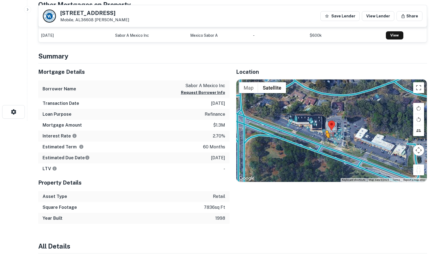
drag, startPoint x: 420, startPoint y: 173, endPoint x: 326, endPoint y: 144, distance: 98.4
click at [326, 144] on div "To activate drag with keyboard, press Alt + Enter. Once in keyboard drag state,…" at bounding box center [331, 131] width 191 height 103
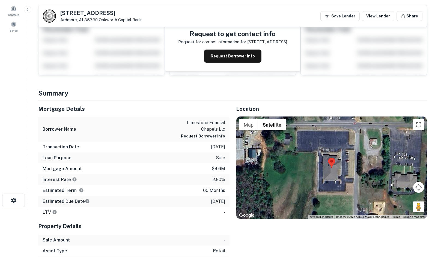
scroll to position [136, 0]
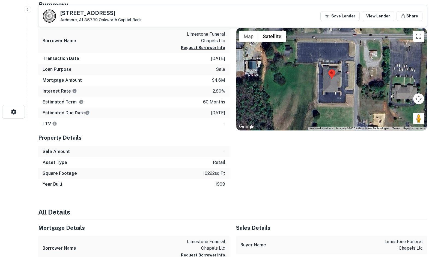
drag, startPoint x: 422, startPoint y: 116, endPoint x: 363, endPoint y: 66, distance: 77.9
click at [363, 66] on div "Map Terrain Satellite Labels Keyboard shortcuts Map Data Imagery ©2025 Airbus, …" at bounding box center [331, 79] width 191 height 103
drag, startPoint x: 414, startPoint y: 117, endPoint x: 402, endPoint y: 115, distance: 12.6
click at [371, 121] on div "Map Terrain Satellite Labels Keyboard shortcuts Map Data Imagery ©2025 Airbus, …" at bounding box center [331, 79] width 191 height 103
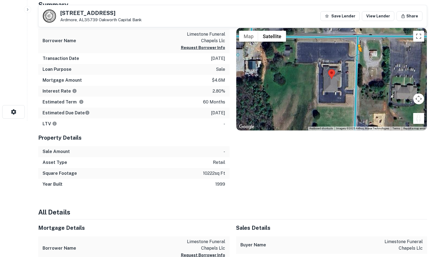
drag, startPoint x: 415, startPoint y: 121, endPoint x: 358, endPoint y: 55, distance: 87.1
click at [358, 55] on div "To activate drag with keyboard, press Alt + Enter. Once in keyboard drag state,…" at bounding box center [331, 79] width 191 height 103
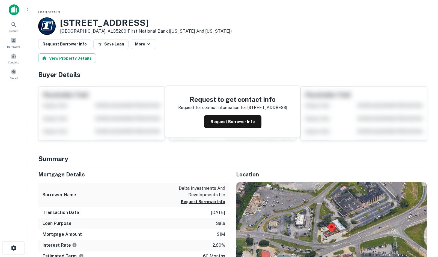
scroll to position [109, 0]
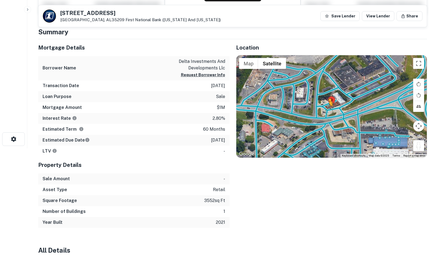
drag, startPoint x: 423, startPoint y: 144, endPoint x: 327, endPoint y: 112, distance: 101.9
click at [327, 112] on div "To activate drag with keyboard, press Alt + Enter. Once in keyboard drag state,…" at bounding box center [331, 106] width 191 height 103
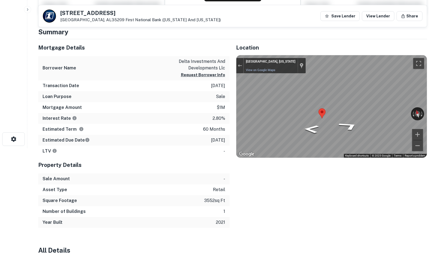
click at [234, 101] on div "Location ← Move left → Move right ↑ Move up ↓ Move down + Zoom in - Zoom out Ho…" at bounding box center [328, 133] width 198 height 189
click at [334, 114] on icon "Go West" at bounding box center [338, 111] width 39 height 14
click at [437, 62] on html "Search Borrowers Contacts Saved [STREET_ADDRESS][GEOGRAPHIC_DATA] ([US_STATE] A…" at bounding box center [219, 19] width 438 height 257
click at [437, 123] on html "Search Borrowers Contacts Saved [STREET_ADDRESS][GEOGRAPHIC_DATA] ([US_STATE] A…" at bounding box center [219, 19] width 438 height 257
click at [437, 92] on html "Search Borrowers Contacts Saved [STREET_ADDRESS][GEOGRAPHIC_DATA] ([US_STATE] A…" at bounding box center [219, 19] width 438 height 257
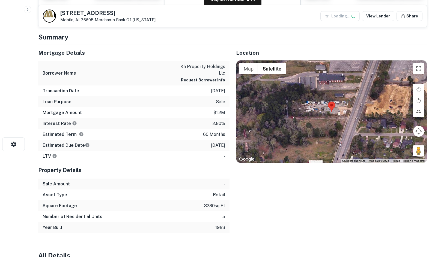
scroll to position [109, 0]
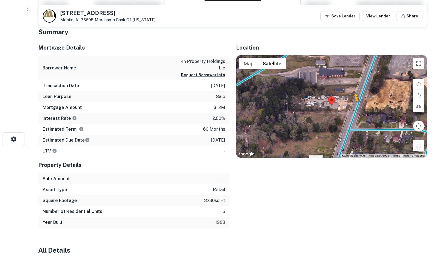
drag, startPoint x: 418, startPoint y: 146, endPoint x: 353, endPoint y: 106, distance: 76.6
click at [353, 106] on div "To activate drag with keyboard, press Alt + Enter. Once in keyboard drag state,…" at bounding box center [331, 106] width 191 height 103
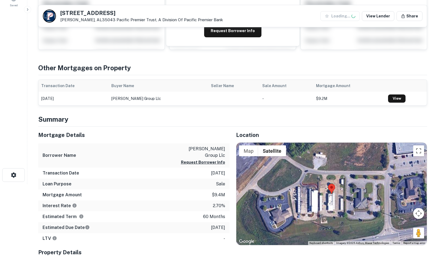
scroll to position [109, 0]
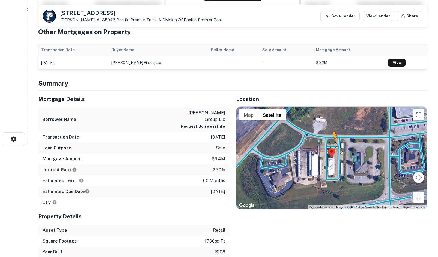
drag, startPoint x: 418, startPoint y: 197, endPoint x: 332, endPoint y: 140, distance: 102.8
click at [332, 140] on div "To activate drag with keyboard, press Alt + Enter. Once in keyboard drag state,…" at bounding box center [331, 158] width 191 height 103
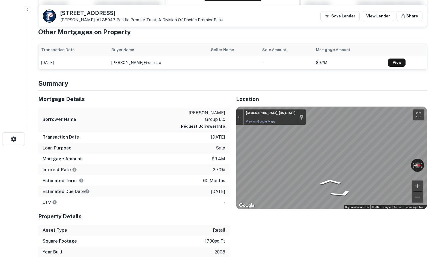
click at [437, 148] on html "Search Borrowers Contacts Saved 64 Chelsea Point Dr Chelsea, AL35043 Pacific Pr…" at bounding box center [219, 19] width 438 height 257
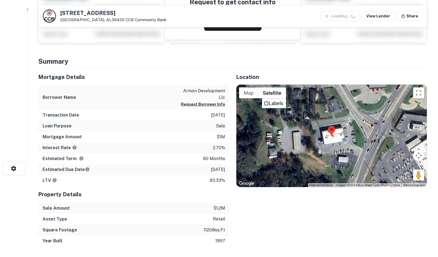
scroll to position [82, 0]
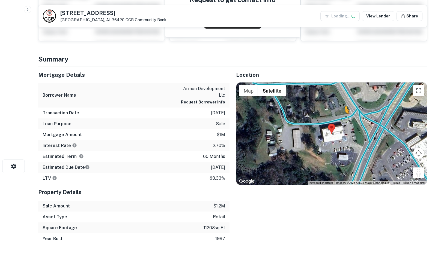
drag, startPoint x: 419, startPoint y: 171, endPoint x: 344, endPoint y: 118, distance: 92.0
click at [344, 118] on div "To activate drag with keyboard, press Alt + Enter. Once in keyboard drag state,…" at bounding box center [331, 134] width 191 height 103
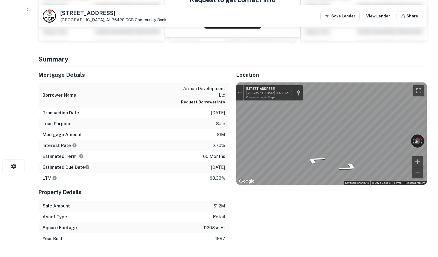
click at [437, 128] on html "Search Borrowers Contacts Saved 1017 River Falls St Andalusia, AL36420 CCB Comm…" at bounding box center [219, 46] width 438 height 257
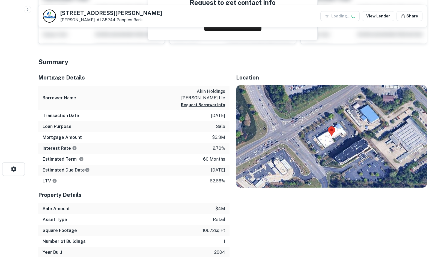
scroll to position [82, 0]
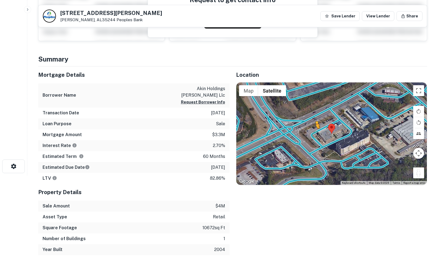
drag, startPoint x: 419, startPoint y: 172, endPoint x: 315, endPoint y: 133, distance: 111.4
click at [315, 133] on div "To activate drag with keyboard, press Alt + Enter. Once in keyboard drag state,…" at bounding box center [331, 134] width 191 height 103
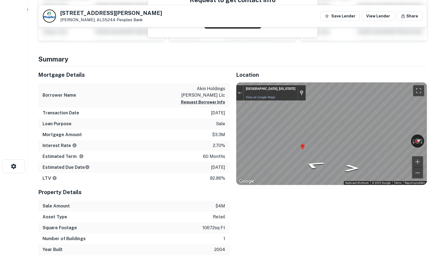
click at [213, 127] on div "Mortgage Details Borrower Name akin holdings [PERSON_NAME] llc Request Borrower…" at bounding box center [229, 161] width 395 height 189
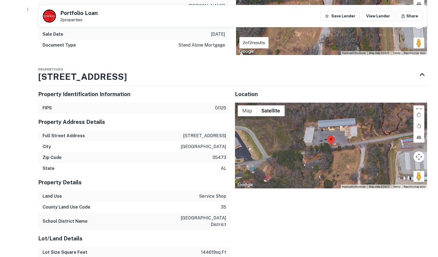
scroll to position [273, 0]
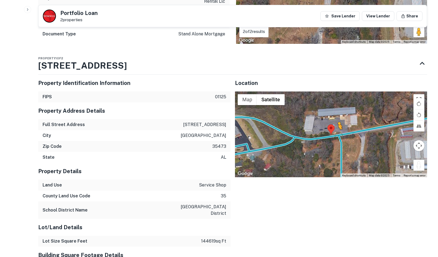
drag, startPoint x: 416, startPoint y: 165, endPoint x: 330, endPoint y: 131, distance: 93.0
click at [330, 131] on div "To activate drag with keyboard, press Alt + Enter. Once in keyboard drag state,…" at bounding box center [331, 135] width 192 height 86
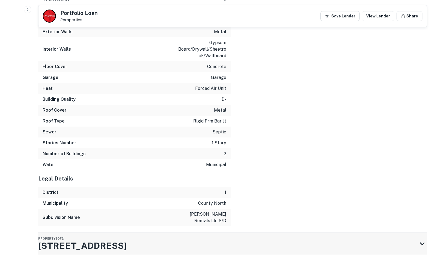
scroll to position [649, 0]
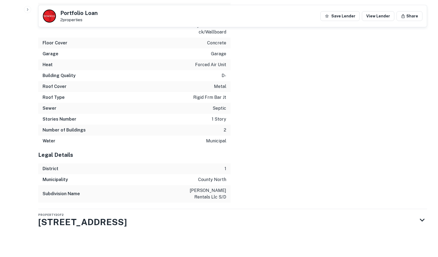
click at [242, 221] on div "Property 2 of 2 850 UNION CHAPEL RD E" at bounding box center [227, 220] width 379 height 22
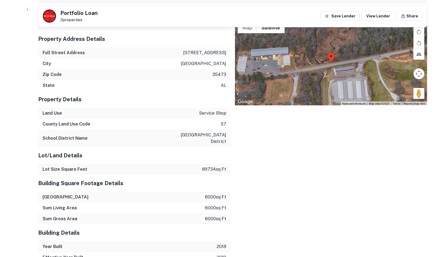
scroll to position [883, 0]
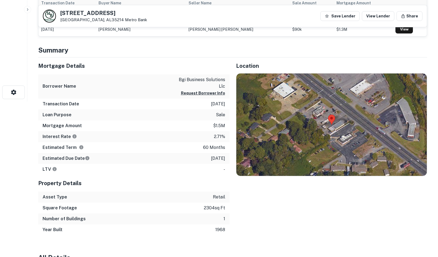
scroll to position [164, 0]
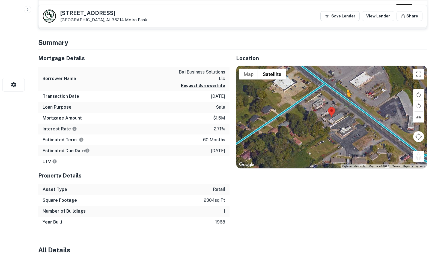
drag, startPoint x: 416, startPoint y: 154, endPoint x: 345, endPoint y: 103, distance: 87.5
click at [345, 103] on div "To activate drag with keyboard, press Alt + Enter. Once in keyboard drag state,…" at bounding box center [331, 117] width 191 height 103
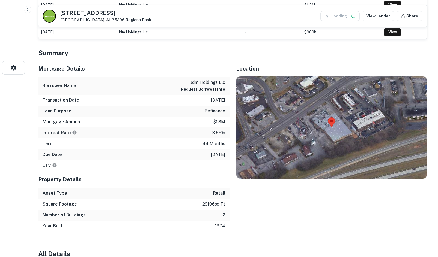
scroll to position [218, 0]
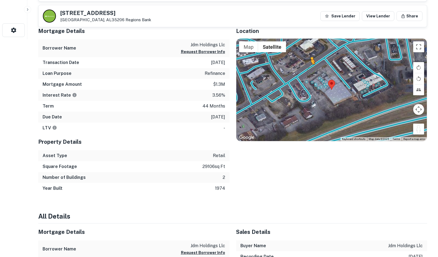
drag, startPoint x: 420, startPoint y: 131, endPoint x: 310, endPoint y: 69, distance: 125.6
click at [310, 69] on div "To activate drag with keyboard, press Alt + Enter. Once in keyboard drag state,…" at bounding box center [331, 90] width 191 height 103
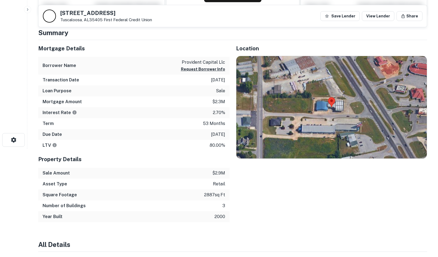
scroll to position [136, 0]
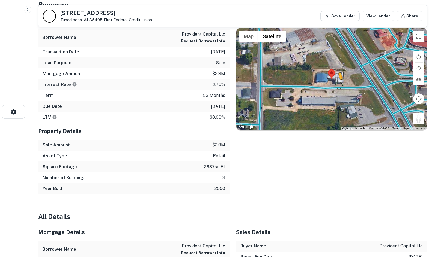
drag, startPoint x: 418, startPoint y: 119, endPoint x: 338, endPoint y: 85, distance: 87.6
click at [338, 85] on div "To activate drag with keyboard, press Alt + Enter. Once in keyboard drag state,…" at bounding box center [331, 79] width 191 height 103
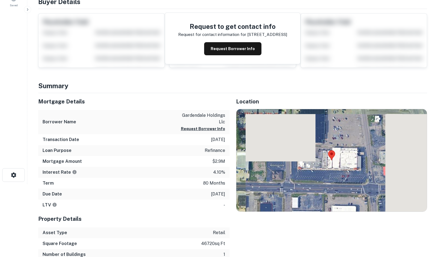
scroll to position [136, 0]
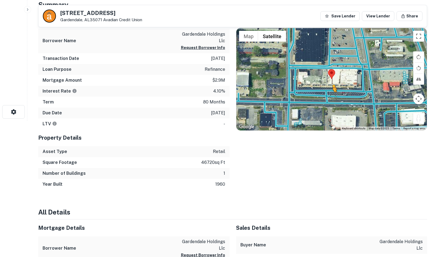
drag, startPoint x: 416, startPoint y: 120, endPoint x: 330, endPoint y: 95, distance: 89.5
click at [330, 95] on div "To activate drag with keyboard, press Alt + Enter. Once in keyboard drag state,…" at bounding box center [331, 79] width 191 height 103
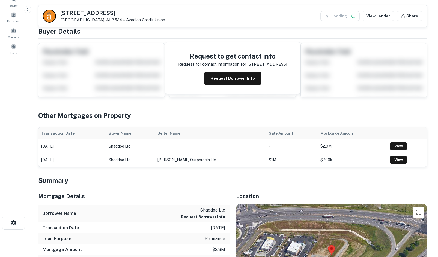
scroll to position [136, 0]
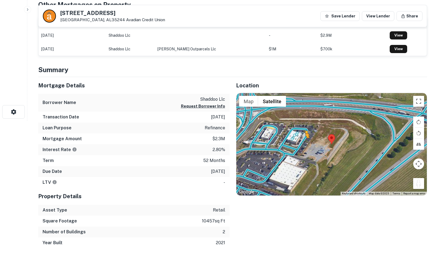
drag, startPoint x: 419, startPoint y: 185, endPoint x: 301, endPoint y: 147, distance: 124.0
click at [301, 147] on div "To activate drag with keyboard, press Alt + Enter. Once in keyboard drag state,…" at bounding box center [331, 144] width 191 height 103
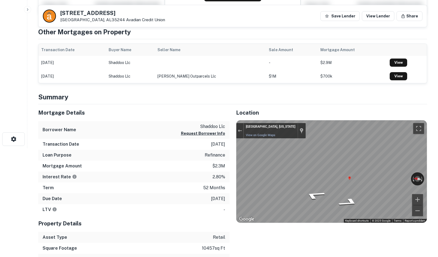
scroll to position [0, 0]
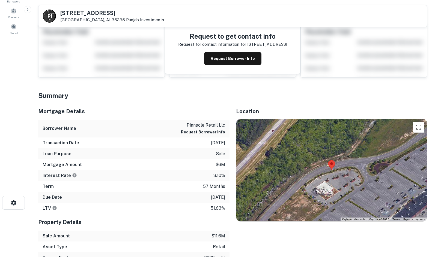
scroll to position [136, 0]
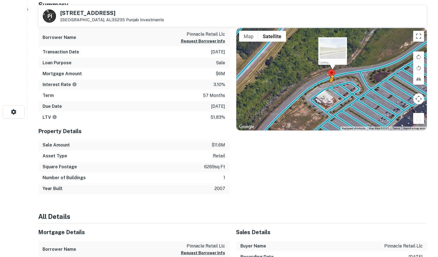
drag, startPoint x: 416, startPoint y: 116, endPoint x: 330, endPoint y: 87, distance: 90.4
click at [330, 87] on div "To activate drag with keyboard, press Alt + Enter. Once in keyboard drag state,…" at bounding box center [331, 79] width 191 height 103
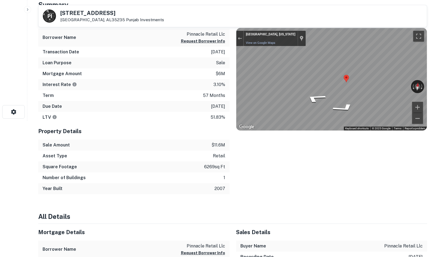
click at [326, 11] on div "P I [STREET_ADDRESS][GEOGRAPHIC_DATA] Investments" at bounding box center [232, 16] width 388 height 22
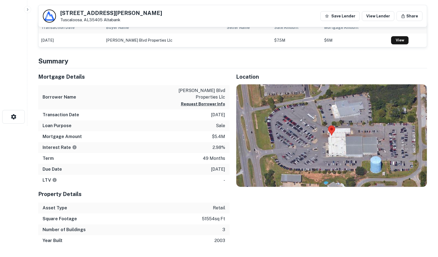
scroll to position [136, 0]
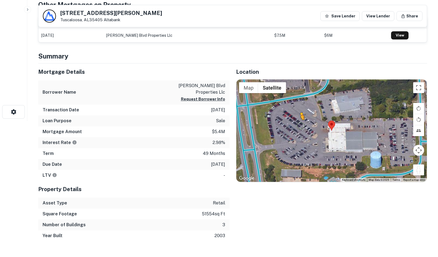
drag, startPoint x: 421, startPoint y: 170, endPoint x: 300, endPoint y: 126, distance: 128.4
click at [300, 126] on div "To activate drag with keyboard, press Alt + Enter. Once in keyboard drag state,…" at bounding box center [331, 131] width 191 height 103
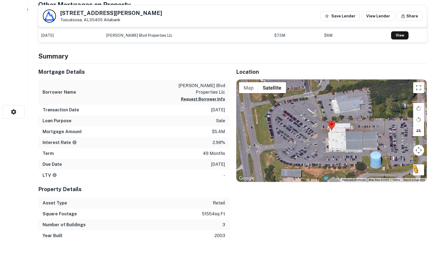
drag, startPoint x: 419, startPoint y: 169, endPoint x: 262, endPoint y: 150, distance: 158.2
click at [262, 150] on div "No data available. Map Terrain Satellite Labels Keyboard shortcuts Map Data Map…" at bounding box center [331, 131] width 191 height 103
drag, startPoint x: 410, startPoint y: 170, endPoint x: 383, endPoint y: 165, distance: 27.9
click at [371, 166] on div "No data available. Map Terrain Satellite Labels Keyboard shortcuts Map Data Map…" at bounding box center [331, 131] width 191 height 103
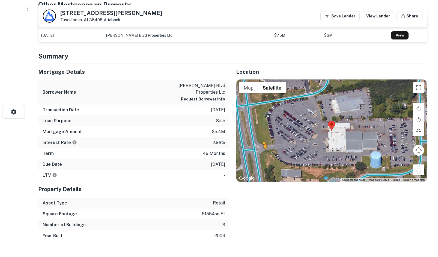
drag, startPoint x: 417, startPoint y: 170, endPoint x: 253, endPoint y: 148, distance: 165.9
click at [253, 148] on div "To activate drag with keyboard, press Alt + Enter. Once in keyboard drag state,…" at bounding box center [331, 131] width 191 height 103
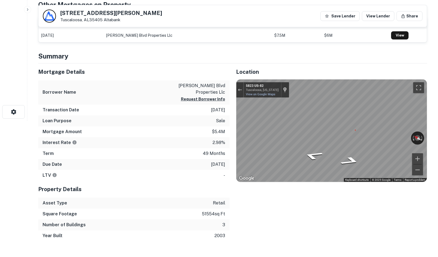
click at [226, 121] on div "Mortgage Details Borrower Name mcfarland blvd properties llc Request Borrower I…" at bounding box center [229, 153] width 395 height 178
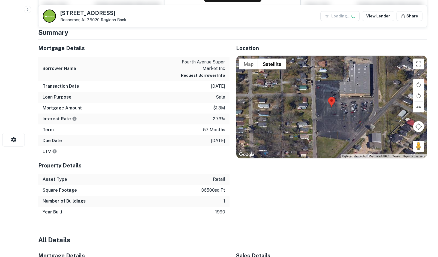
scroll to position [109, 0]
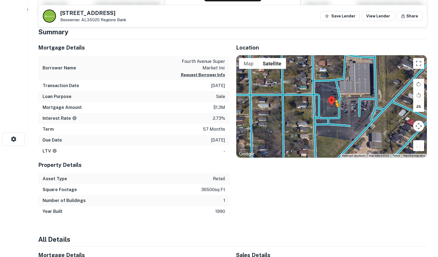
drag, startPoint x: 414, startPoint y: 144, endPoint x: 336, endPoint y: 112, distance: 83.9
click at [336, 112] on div "To activate drag with keyboard, press Alt + Enter. Once in keyboard drag state,…" at bounding box center [331, 106] width 191 height 103
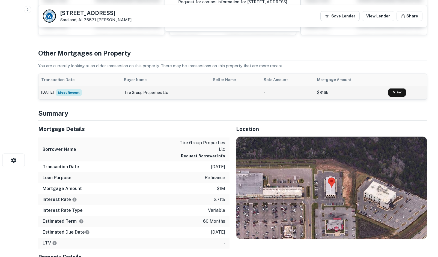
scroll to position [109, 0]
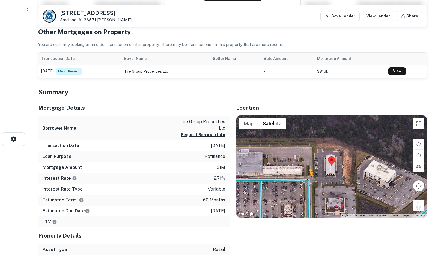
drag, startPoint x: 415, startPoint y: 205, endPoint x: 308, endPoint y: 182, distance: 109.4
click at [308, 182] on div "To activate drag with keyboard, press Alt + Enter. Once in keyboard drag state,…" at bounding box center [331, 167] width 191 height 103
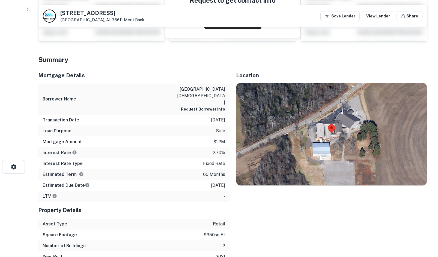
scroll to position [82, 0]
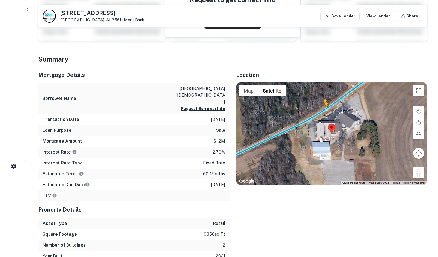
drag, startPoint x: 418, startPoint y: 174, endPoint x: 322, endPoint y: 111, distance: 115.1
click at [322, 111] on div "To activate drag with keyboard, press Alt + Enter. Once in keyboard drag state,…" at bounding box center [331, 134] width 191 height 103
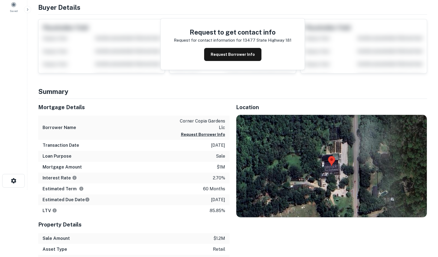
scroll to position [109, 0]
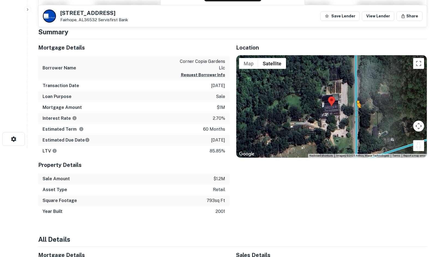
drag, startPoint x: 417, startPoint y: 145, endPoint x: 356, endPoint y: 112, distance: 69.4
click at [356, 112] on div "To activate drag with keyboard, press Alt + Enter. Once in keyboard drag state,…" at bounding box center [331, 106] width 191 height 103
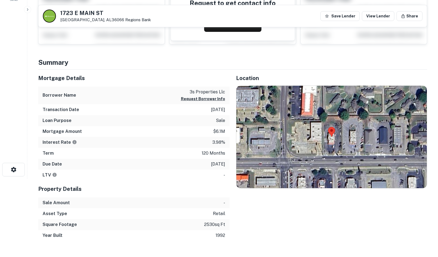
scroll to position [82, 0]
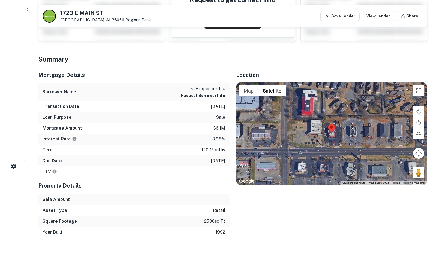
drag, startPoint x: 417, startPoint y: 174, endPoint x: 331, endPoint y: 149, distance: 89.1
click at [331, 149] on div "Map Terrain Satellite Labels Keyboard shortcuts Map Data Map data ©2025 Map dat…" at bounding box center [331, 134] width 191 height 103
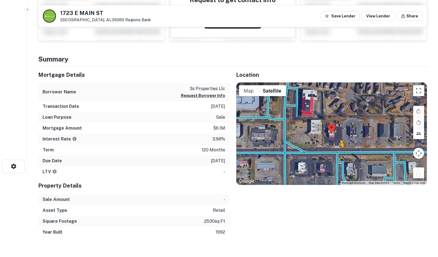
drag, startPoint x: 416, startPoint y: 169, endPoint x: 338, endPoint y: 152, distance: 79.2
click at [338, 152] on div "To activate drag with keyboard, press Alt + Enter. Once in keyboard drag state,…" at bounding box center [331, 134] width 191 height 103
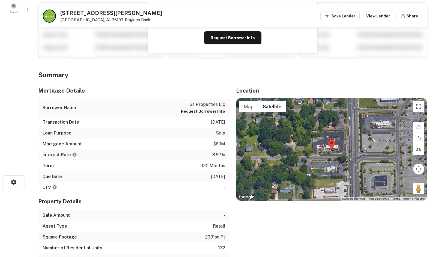
scroll to position [82, 0]
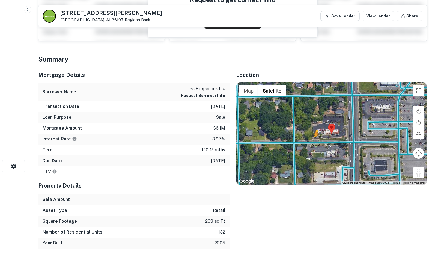
drag, startPoint x: 418, startPoint y: 176, endPoint x: 312, endPoint y: 141, distance: 112.2
click at [312, 141] on div "To activate drag with keyboard, press Alt + Enter. Once in keyboard drag state,…" at bounding box center [331, 134] width 191 height 103
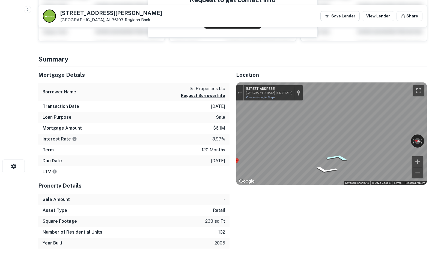
click at [339, 158] on icon "Go East, Cherry St" at bounding box center [337, 158] width 38 height 10
click at [436, 115] on main "832 Ann St Montgomery, AL36107 Regions Bank Save Lender View Lender Share View …" at bounding box center [232, 46] width 410 height 257
click at [436, 140] on main "832 Ann St Montgomery, AL36107 Regions Bank Save Lender View Lender Share View …" at bounding box center [232, 46] width 410 height 257
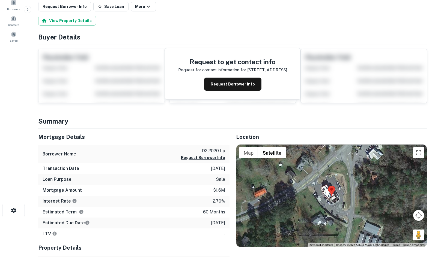
scroll to position [82, 0]
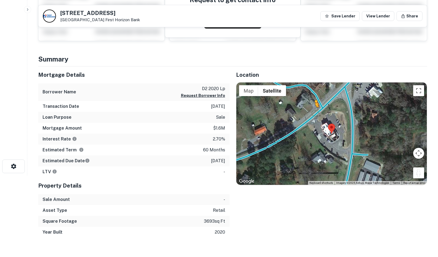
drag, startPoint x: 418, startPoint y: 173, endPoint x: 312, endPoint y: 111, distance: 122.2
click at [312, 111] on div "To activate drag with keyboard, press Alt + Enter. Once in keyboard drag state,…" at bounding box center [331, 134] width 191 height 103
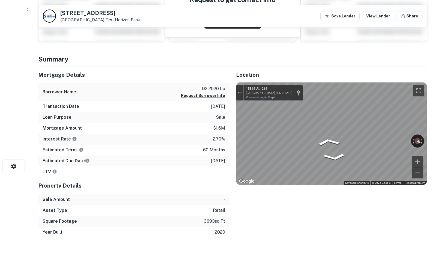
click at [244, 100] on div "← Move left → Move right ↑ Move up ↓ Move down + Zoom in - Zoom out [STREET_ADD…" at bounding box center [331, 134] width 191 height 103
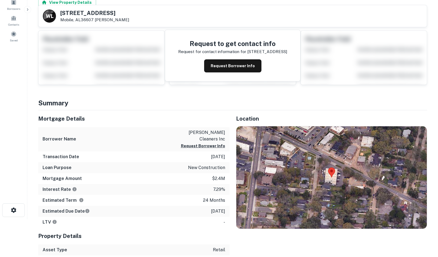
scroll to position [91, 0]
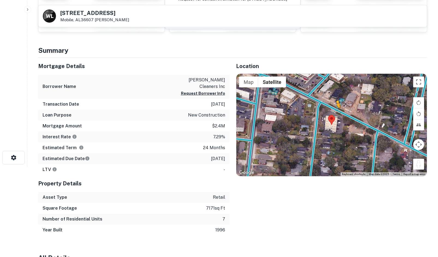
drag, startPoint x: 415, startPoint y: 162, endPoint x: 336, endPoint y: 110, distance: 94.8
click at [336, 110] on div "To activate drag with keyboard, press Alt + Enter. Once in keyboard drag state,…" at bounding box center [331, 125] width 191 height 103
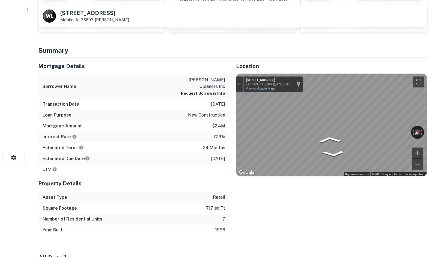
click at [437, 146] on html "Search Borrowers Contacts Saved [PERSON_NAME] [STREET_ADDRESS][GEOGRAPHIC_DATA]…" at bounding box center [219, 37] width 438 height 257
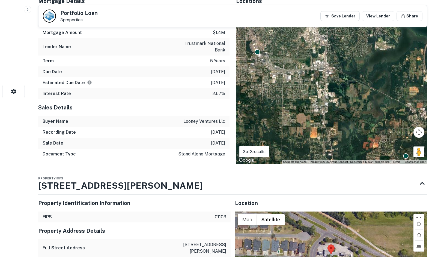
scroll to position [273, 0]
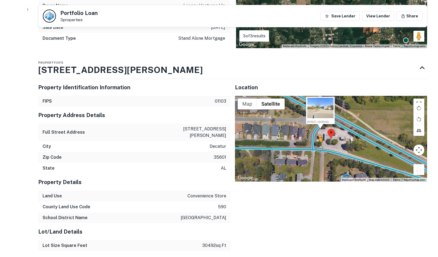
drag, startPoint x: 417, startPoint y: 170, endPoint x: 318, endPoint y: 148, distance: 101.3
click at [318, 148] on div "To activate drag with keyboard, press Alt + Enter. Once in keyboard drag state,…" at bounding box center [331, 139] width 192 height 86
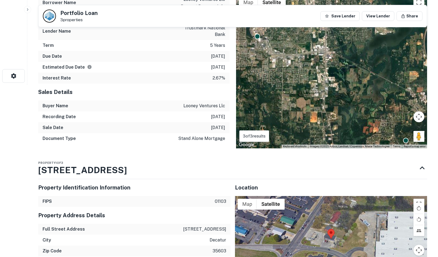
scroll to position [300, 0]
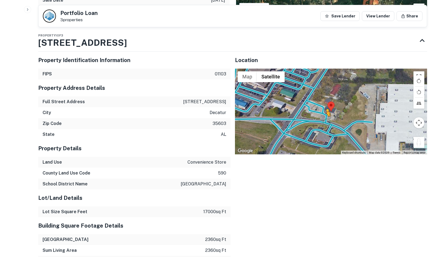
drag, startPoint x: 416, startPoint y: 143, endPoint x: 322, endPoint y: 122, distance: 96.1
click at [324, 122] on div "To activate drag with keyboard, press Alt + Enter. Once in keyboard drag state,…" at bounding box center [331, 112] width 192 height 86
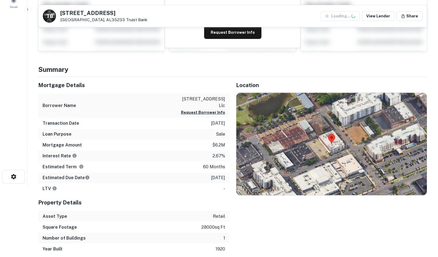
scroll to position [109, 0]
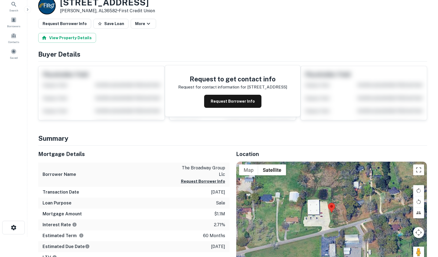
scroll to position [109, 0]
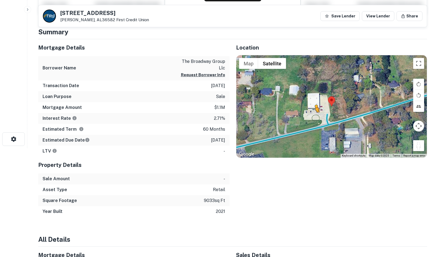
drag, startPoint x: 418, startPoint y: 146, endPoint x: 315, endPoint y: 118, distance: 107.0
click at [315, 118] on div "To activate drag with keyboard, press Alt + Enter. Once in keyboard drag state,…" at bounding box center [331, 106] width 191 height 103
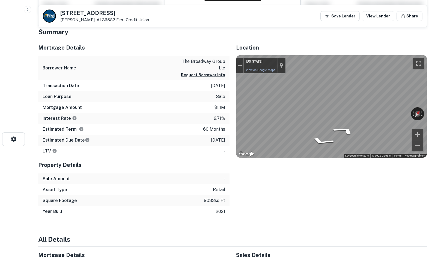
click at [415, 175] on div "Location ← Move left → Move right ↑ Move up ↓ Move down + Zoom in - Zoom out Ho…" at bounding box center [328, 128] width 198 height 178
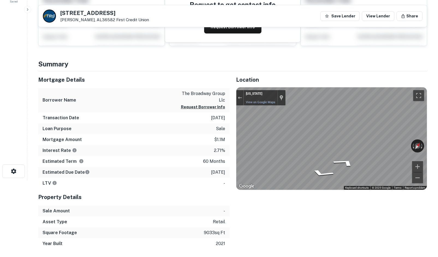
scroll to position [55, 0]
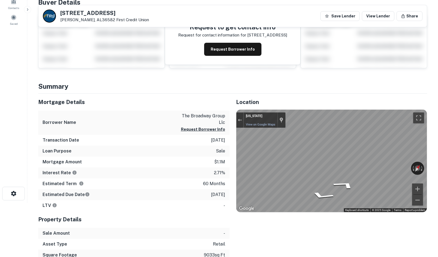
click at [435, 105] on main "[STREET_ADDRESS][PERSON_NAME] First Credit Union Save Lender View Lender Share …" at bounding box center [232, 73] width 410 height 257
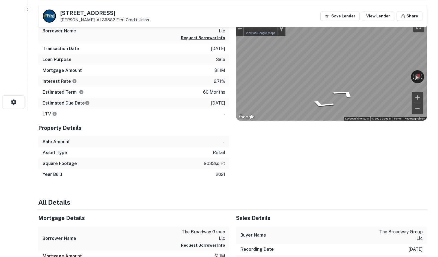
scroll to position [136, 0]
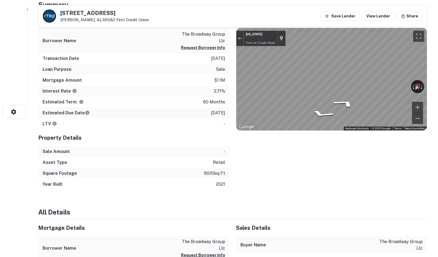
drag, startPoint x: 419, startPoint y: 151, endPoint x: 412, endPoint y: 151, distance: 7.4
click at [419, 151] on div "Location ← Move left → Move right ↑ Move up ↓ Move down + Zoom in - Zoom out Ho…" at bounding box center [328, 101] width 198 height 178
drag, startPoint x: 430, startPoint y: 168, endPoint x: 428, endPoint y: 165, distance: 2.9
click at [414, 165] on div "Location ← Move left → Move right ↑ Move up ↓ Move down + Zoom in - Zoom out Ho…" at bounding box center [328, 101] width 198 height 178
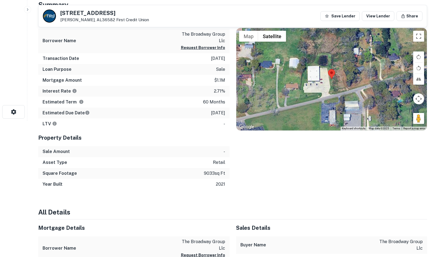
click at [417, 168] on div "Location ← Move left → Move right ↑ Move up ↓ Move down + Zoom in - Zoom out Ho…" at bounding box center [328, 101] width 198 height 178
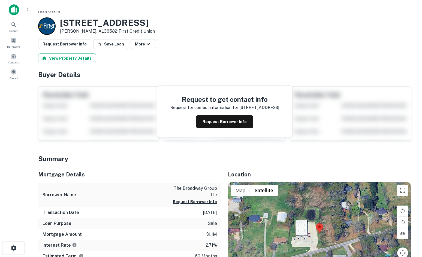
scroll to position [136, 0]
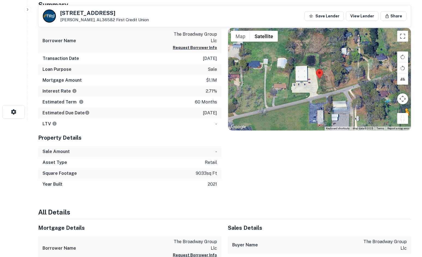
click at [404, 123] on button "Drag Pegman onto the map to open Street View" at bounding box center [402, 118] width 11 height 11
drag, startPoint x: 400, startPoint y: 122, endPoint x: 317, endPoint y: 96, distance: 86.9
click at [317, 96] on div "To activate drag with keyboard, press Alt + Enter. Once in keyboard drag state,…" at bounding box center [319, 79] width 183 height 103
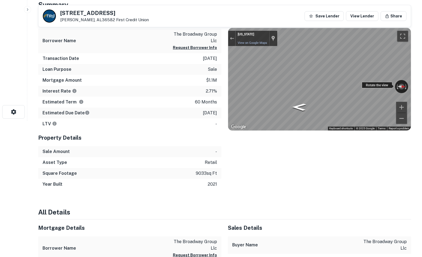
click at [392, 87] on div "← Move left → Move right ↑ Move up ↓ Move down + Zoom in - Zoom out Alabama Ala…" at bounding box center [319, 79] width 183 height 103
click at [368, 82] on div "← Move left → Move right ↑ Move up ↓ Move down + Zoom in - Zoom out Alabama Ala…" at bounding box center [319, 79] width 183 height 103
click at [57, 138] on div "Mortgage Details Borrower Name the broadway group llc Request Borrower Info Tra…" at bounding box center [222, 101] width 380 height 178
click at [33, 38] on div "Mortgage Details Borrower Name the broadway group llc Request Borrower Info Tra…" at bounding box center [127, 101] width 190 height 178
click at [30, 7] on button "button" at bounding box center [27, 9] width 7 height 7
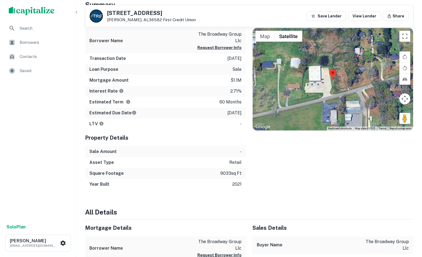
click at [78, 11] on icon "button" at bounding box center [76, 12] width 4 height 4
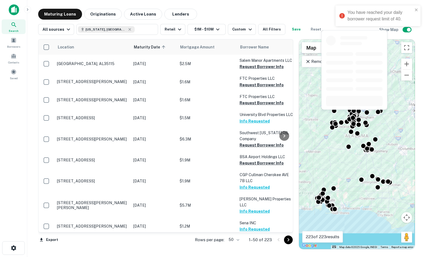
scroll to position [763, 0]
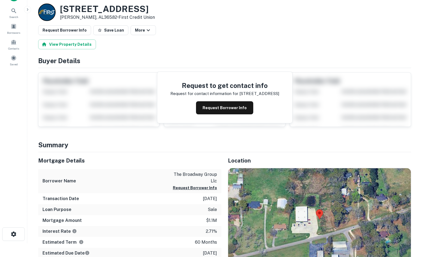
scroll to position [27, 0]
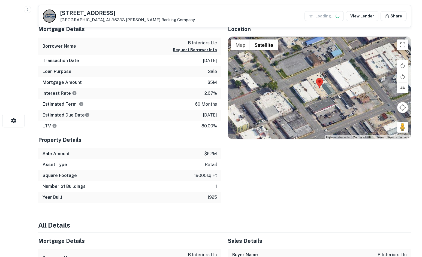
scroll to position [136, 0]
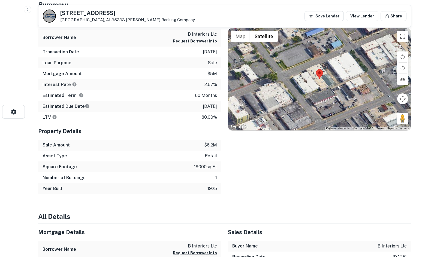
drag, startPoint x: 400, startPoint y: 120, endPoint x: 309, endPoint y: 69, distance: 104.7
click at [309, 69] on div "Map Terrain Satellite Labels Keyboard shortcuts Map Data Map data ©2025 Map dat…" at bounding box center [319, 79] width 183 height 103
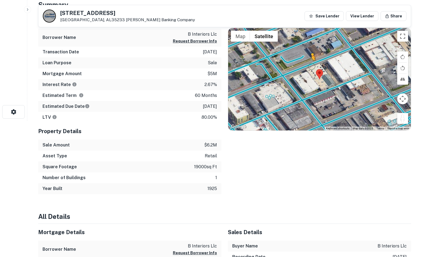
drag, startPoint x: 402, startPoint y: 118, endPoint x: 311, endPoint y: 67, distance: 104.7
click at [311, 67] on div "To activate drag with keyboard, press Alt + Enter. Once in keyboard drag state,…" at bounding box center [319, 79] width 183 height 103
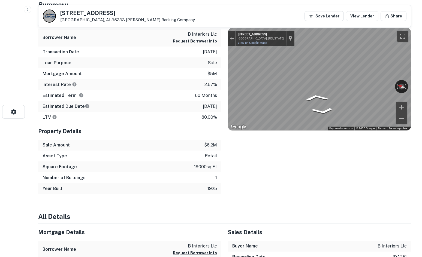
click at [204, 69] on div "Mortgage Details Borrower Name b interiors llc Request Borrower Info Transactio…" at bounding box center [222, 103] width 380 height 182
click at [221, 71] on div "Location ← Move left → Move right ↑ Move up ↓ Move down + Zoom in - Zoom out Ho…" at bounding box center [316, 103] width 190 height 182
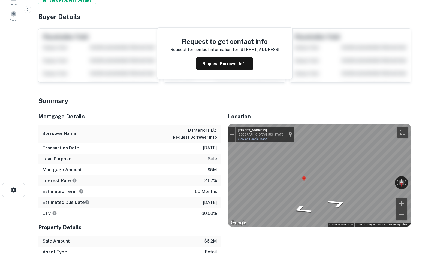
scroll to position [0, 0]
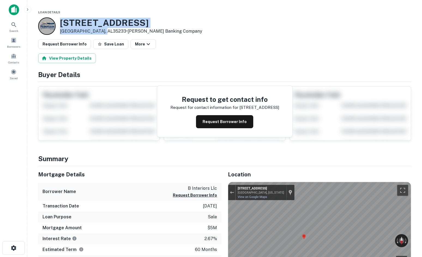
drag, startPoint x: 57, startPoint y: 23, endPoint x: 105, endPoint y: 33, distance: 49.5
click at [105, 33] on div "[STREET_ADDRESS] • [PERSON_NAME] Banking Company" at bounding box center [120, 25] width 164 height 17
